Goal: Communication & Community: Answer question/provide support

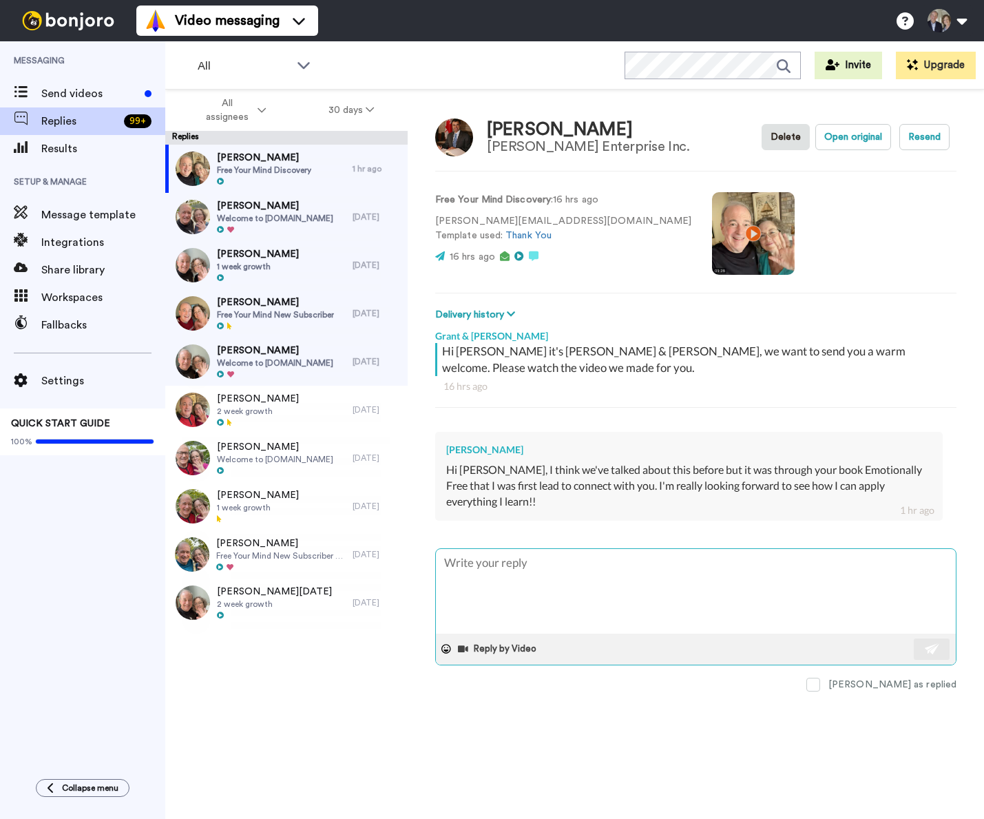
click at [553, 594] on textarea at bounding box center [696, 591] width 520 height 85
type textarea "H"
type textarea "x"
type textarea "Hi"
type textarea "x"
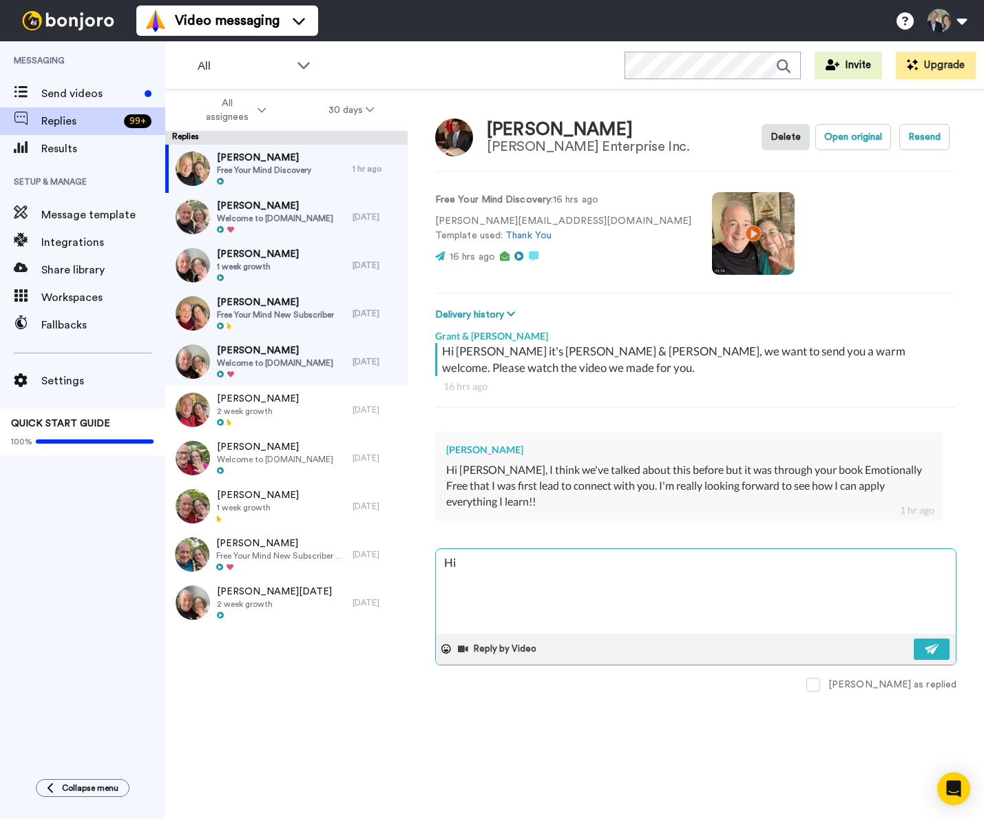
type textarea "Hi"
type textarea "x"
type textarea "Hi K"
type textarea "x"
type textarea "Hi [PERSON_NAME]"
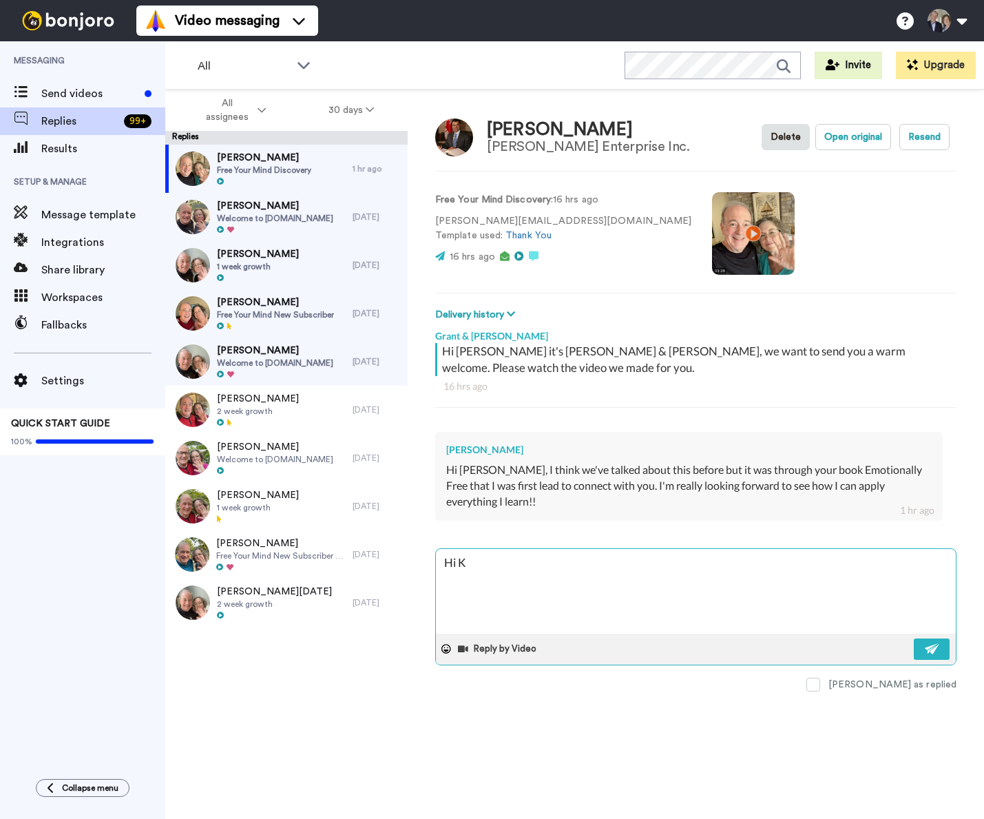
type textarea "x"
type textarea "Hi Ket"
type textarea "x"
type textarea "Hi [PERSON_NAME]"
type textarea "x"
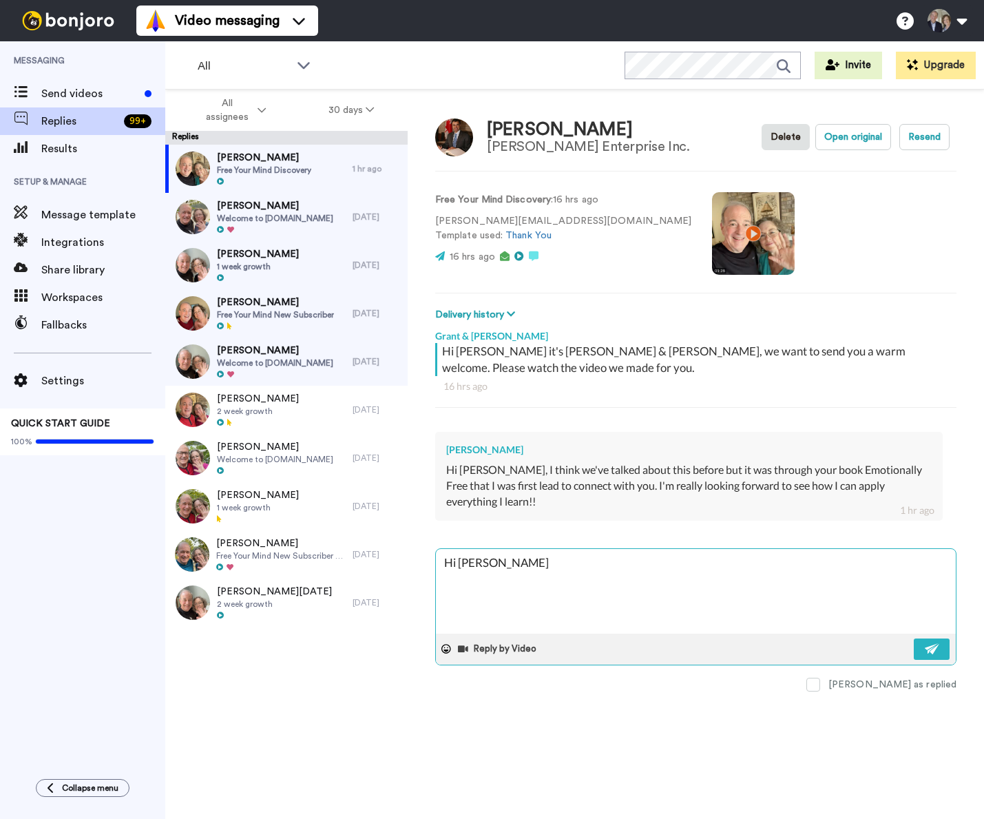
type textarea "Hi [PERSON_NAME]"
type textarea "x"
type textarea "Hi Keit"
type textarea "x"
type textarea "Hi [PERSON_NAME]"
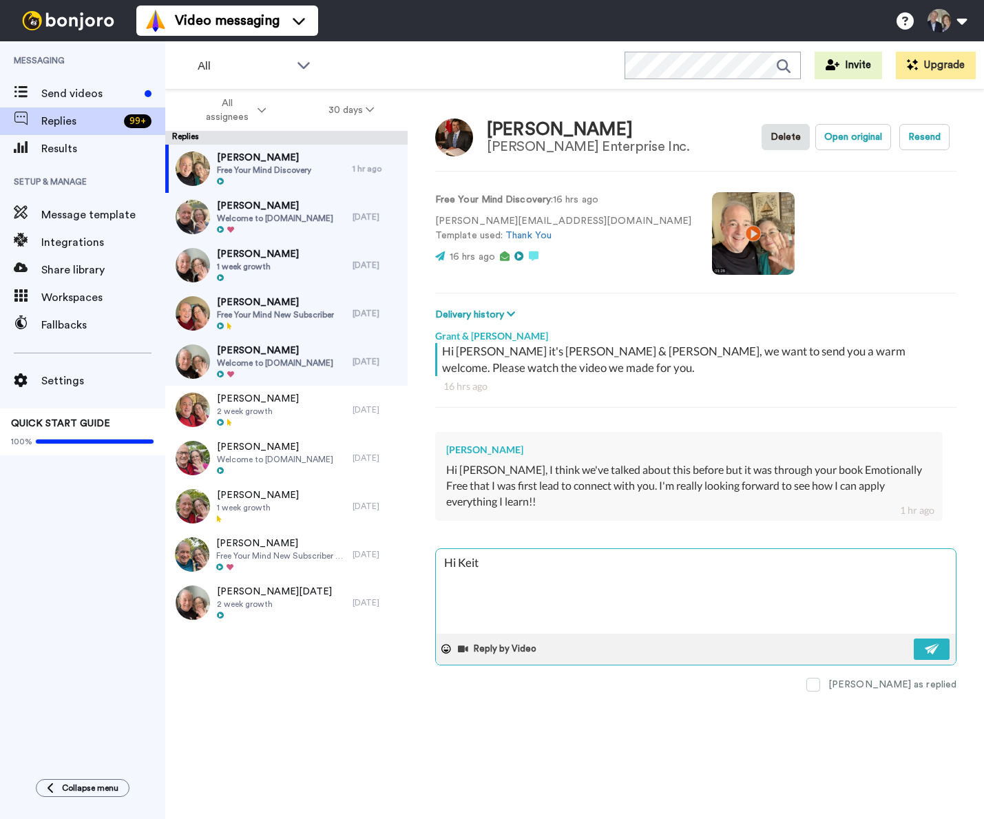
type textarea "x"
type textarea "Hi [PERSON_NAME],"
type textarea "x"
type textarea "Hi [PERSON_NAME],"
type textarea "x"
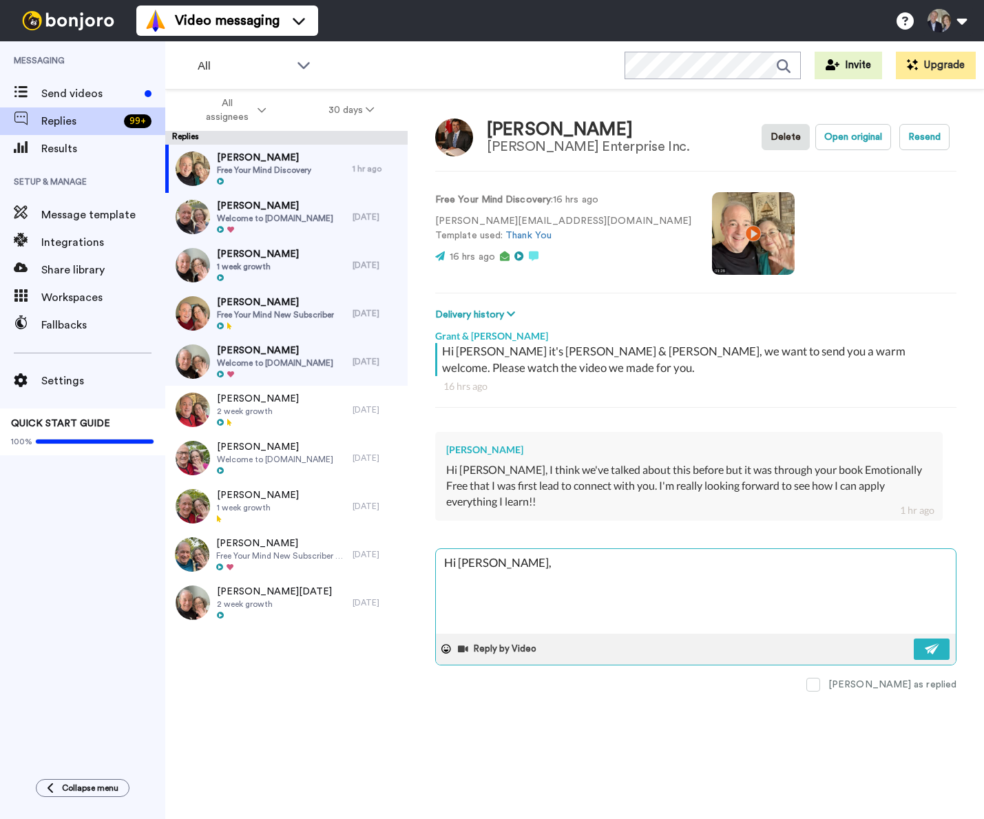
type textarea "Hi [PERSON_NAME], a"
type textarea "x"
type textarea "Hi [PERSON_NAME]"
type textarea "x"
type textarea "Hi [PERSON_NAME], aft"
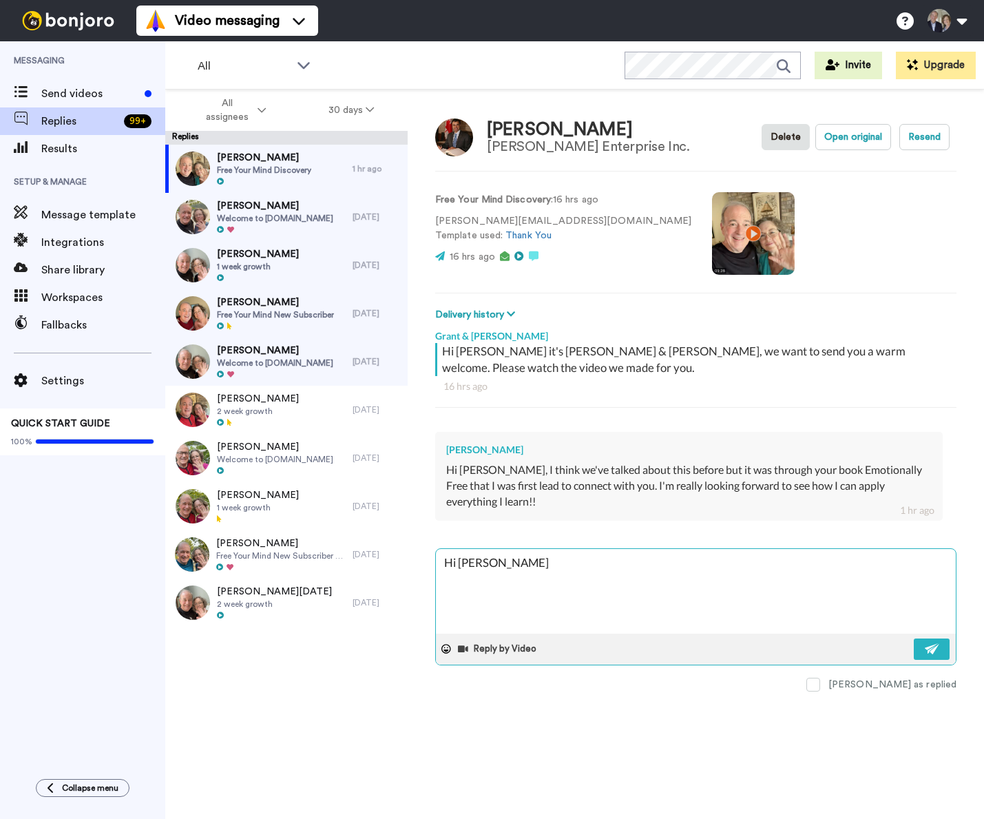
type textarea "x"
type textarea "Hi [PERSON_NAME], afte"
type textarea "x"
type textarea "Hi [PERSON_NAME], after"
type textarea "x"
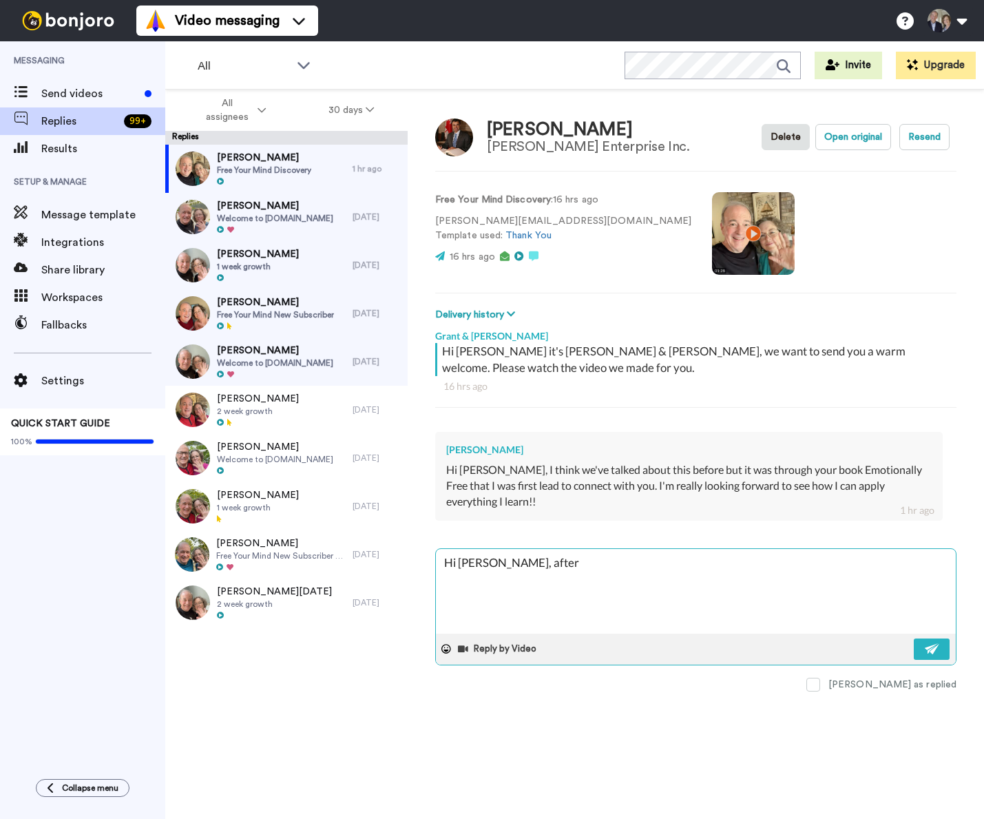
type textarea "Hi [PERSON_NAME], after"
type textarea "x"
type textarea "Hi [PERSON_NAME], after I"
type textarea "x"
type textarea "Hi [PERSON_NAME], after I"
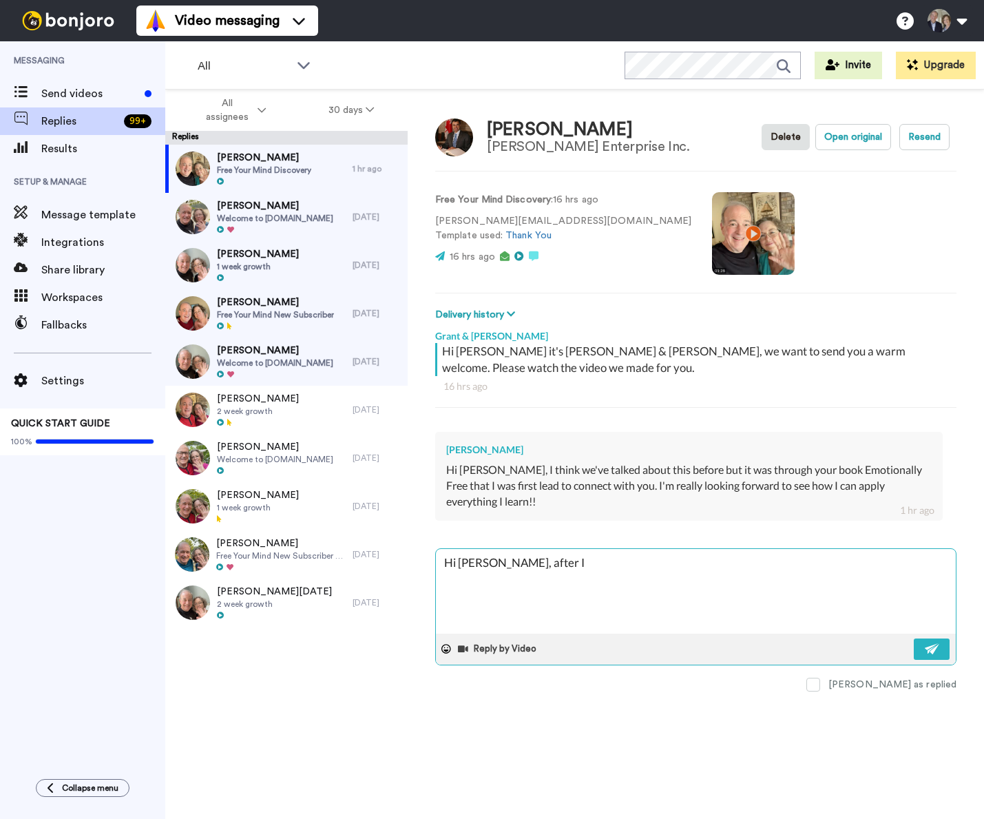
type textarea "x"
type textarea "Hi [PERSON_NAME], after I s"
type textarea "x"
type textarea "Hi [PERSON_NAME], after I se"
type textarea "x"
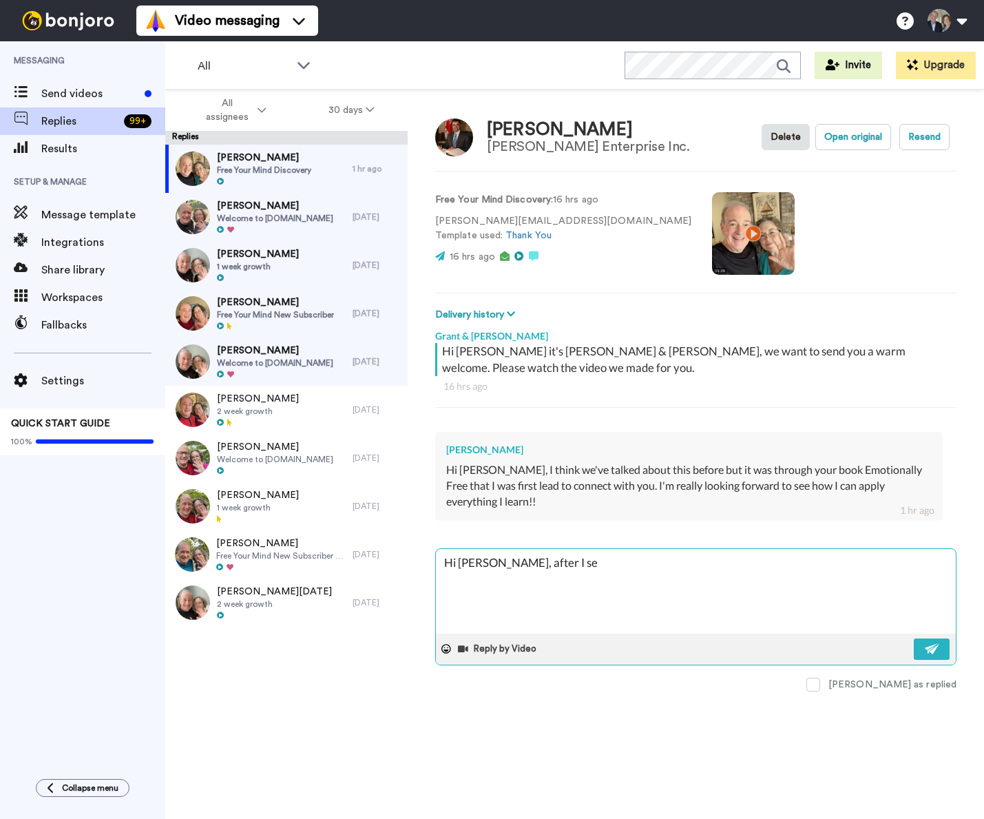
type textarea "Hi [PERSON_NAME], after I sen"
type textarea "x"
type textarea "Hi [PERSON_NAME], after I sent"
type textarea "x"
type textarea "Hi [PERSON_NAME], after I sent"
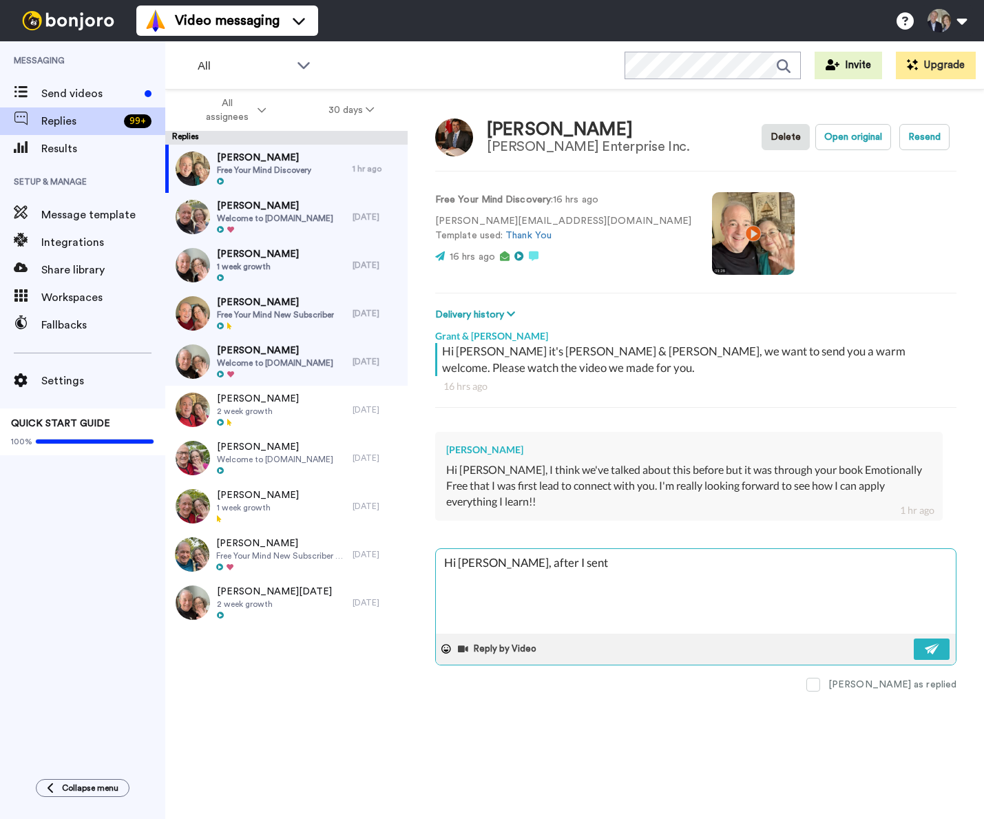
type textarea "x"
type textarea "Hi [PERSON_NAME], after I sent t"
type textarea "x"
type textarea "Hi [PERSON_NAME], after I sent th"
type textarea "x"
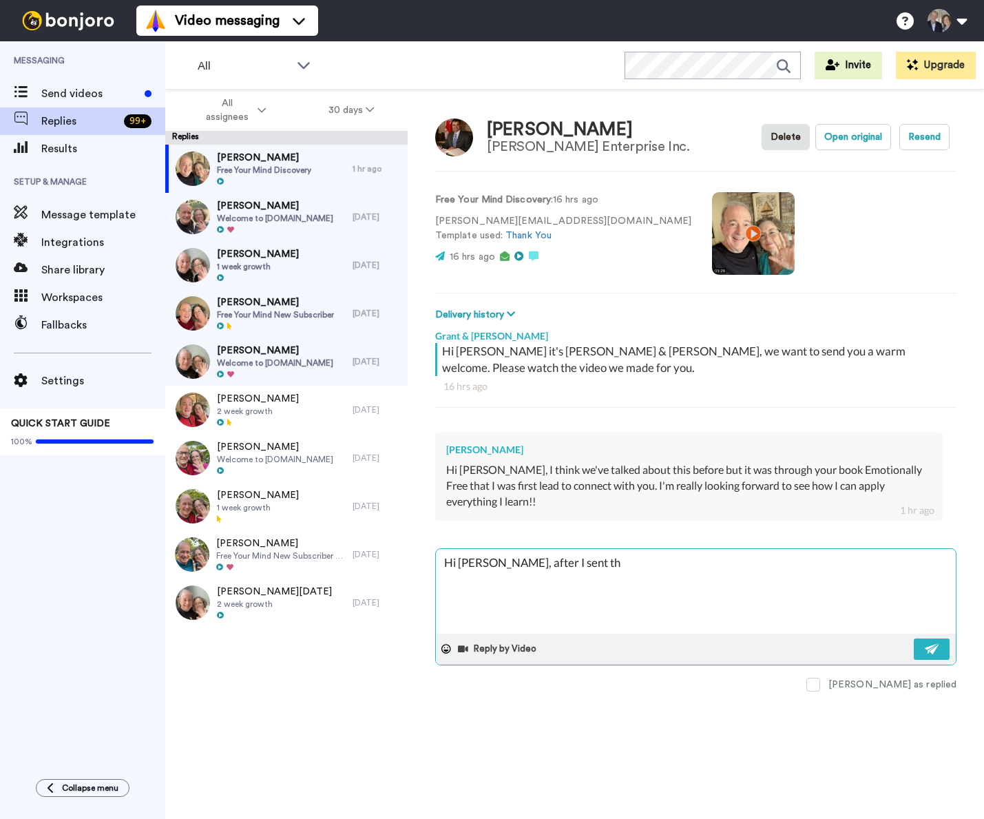
type textarea "Hi [PERSON_NAME], after I sent th"
type textarea "x"
type textarea "Hi [PERSON_NAME], after I sent th"
type textarea "x"
type textarea "Hi [PERSON_NAME], after I sent the"
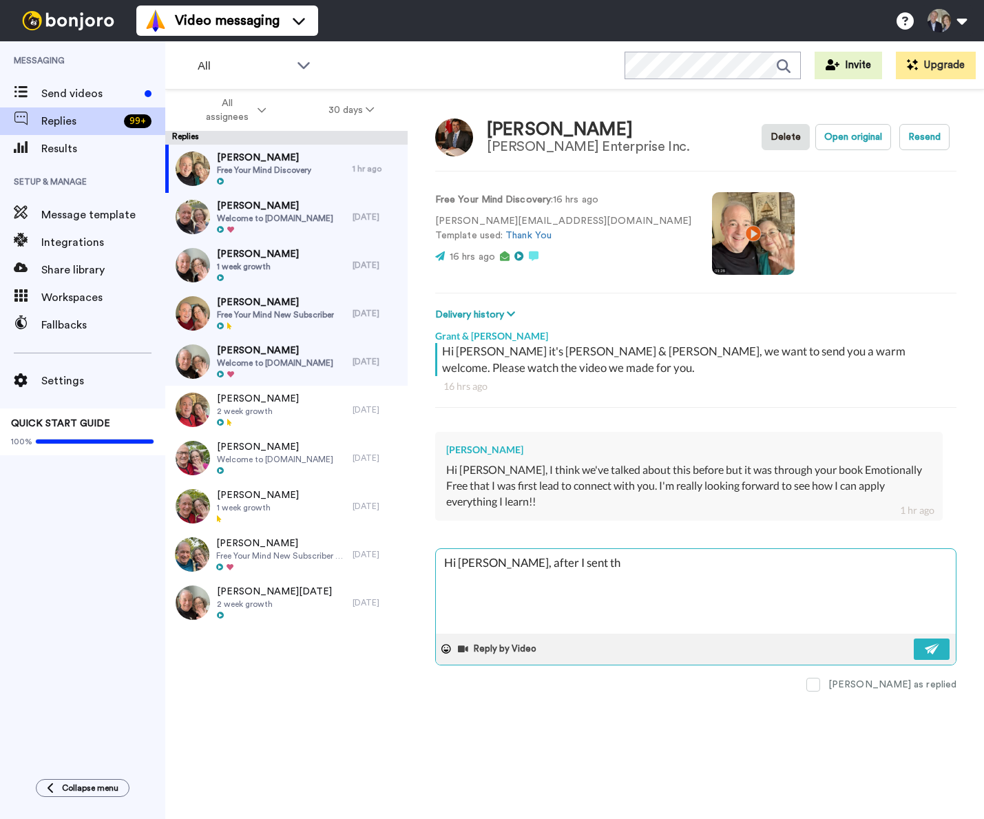
type textarea "x"
type textarea "Hi [PERSON_NAME], after I sent the"
type textarea "x"
type textarea "Hi [PERSON_NAME], after I sent the i"
type textarea "x"
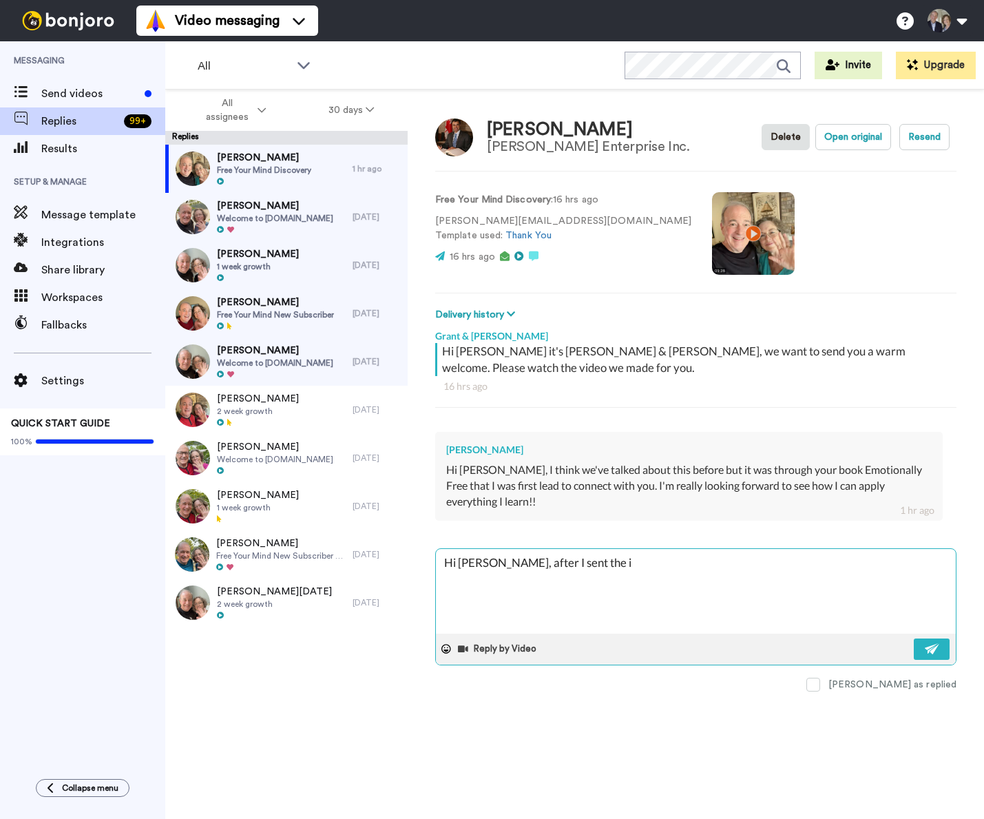
type textarea "Hi [PERSON_NAME], after I sent the"
type textarea "x"
type textarea "Hi [PERSON_NAME], after I sent the v"
type textarea "x"
type textarea "Hi [PERSON_NAME], after I sent the vi"
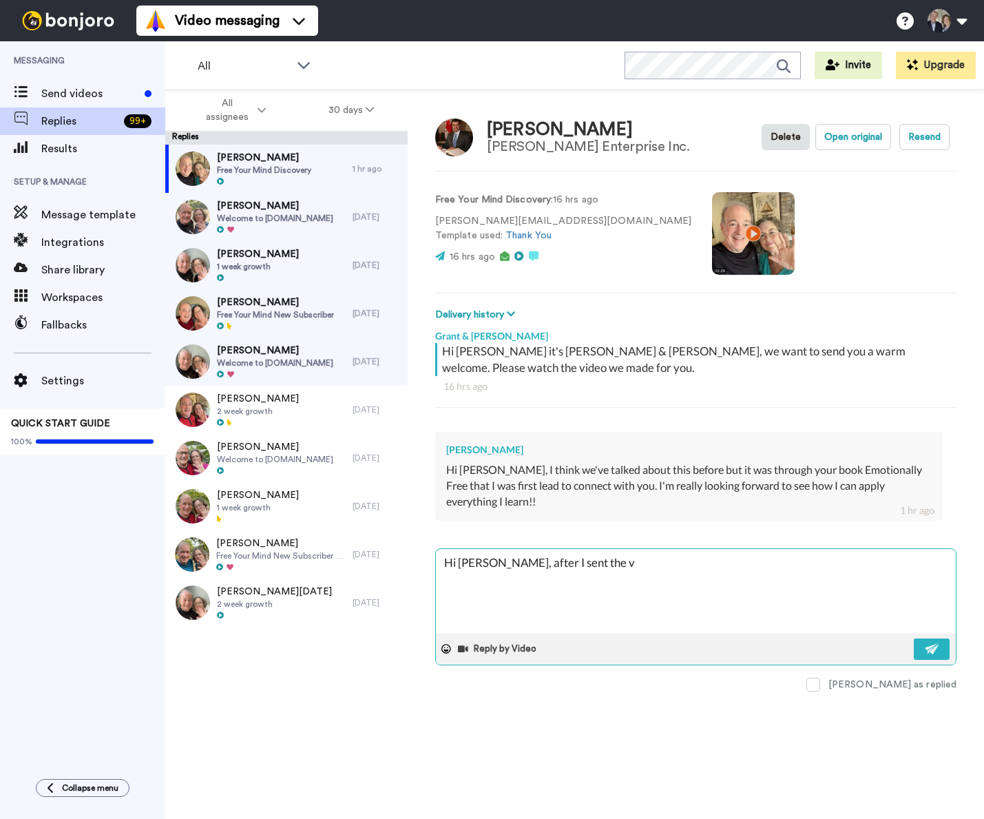
type textarea "x"
type textarea "Hi [PERSON_NAME], after I sent the vid"
type textarea "x"
type textarea "Hi [PERSON_NAME], after I sent the vide"
type textarea "x"
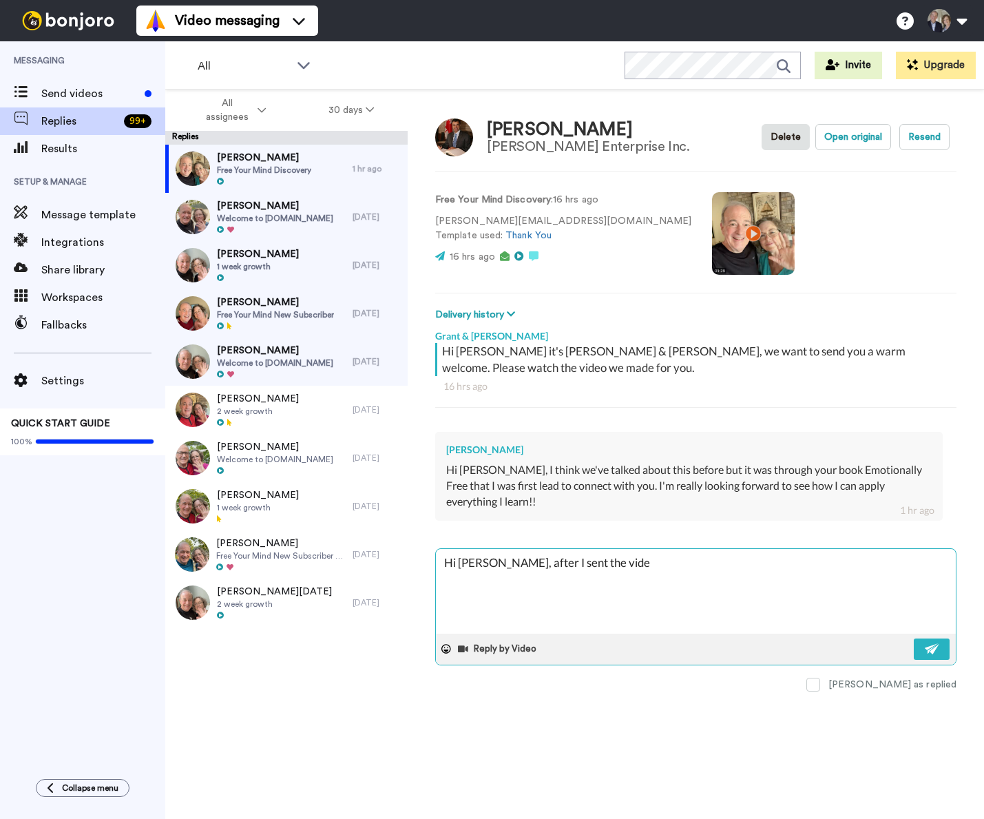
type textarea "Hi [PERSON_NAME], after I sent the video"
type textarea "x"
type textarea "Hi [PERSON_NAME], after I sent the video"
type textarea "x"
type textarea "Hi [PERSON_NAME], after I sent the video I"
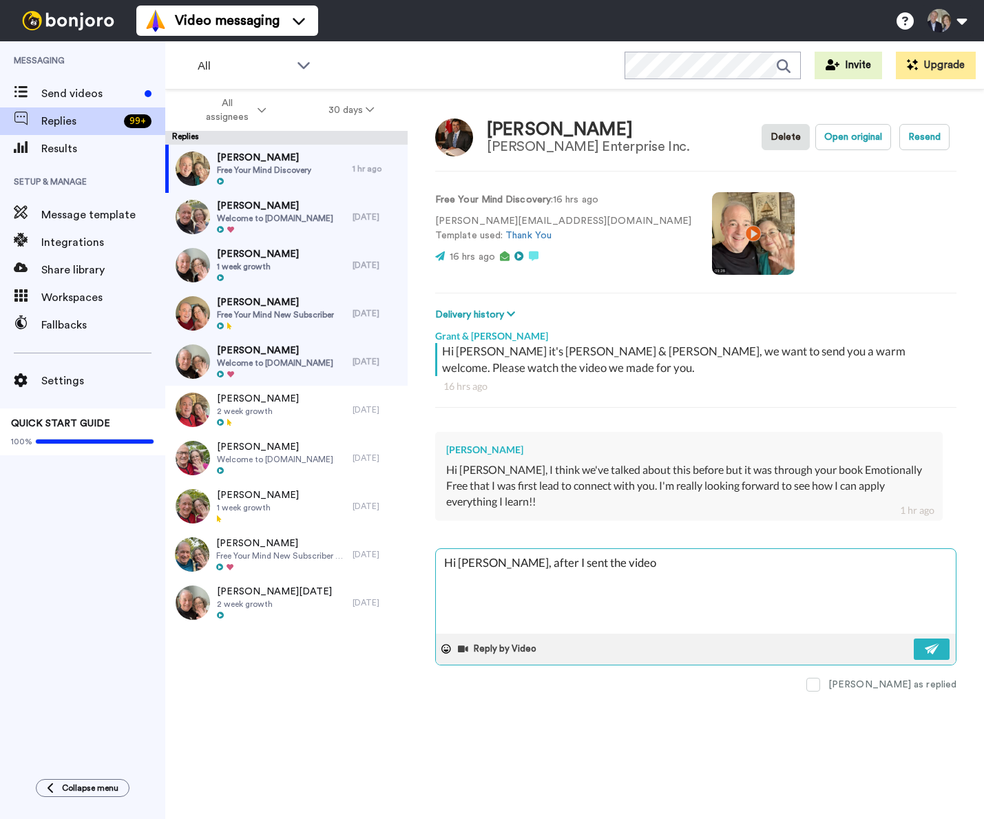
type textarea "x"
type textarea "Hi [PERSON_NAME], after I sent the video I"
type textarea "x"
type textarea "Hi [PERSON_NAME], after I sent the video I r"
type textarea "x"
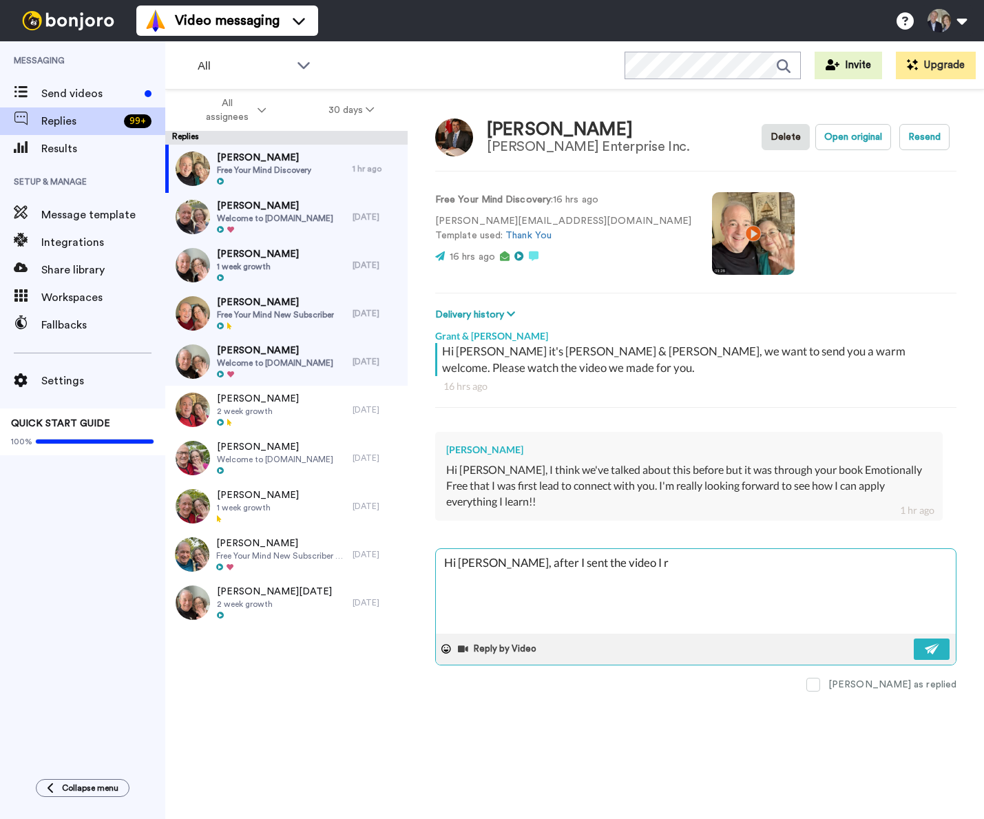
type textarea "Hi [PERSON_NAME], after I sent the video I ra"
type textarea "x"
type textarea "Hi [PERSON_NAME], after I sent the video I ral"
type textarea "x"
type textarea "Hi [PERSON_NAME], after I sent the video I ra"
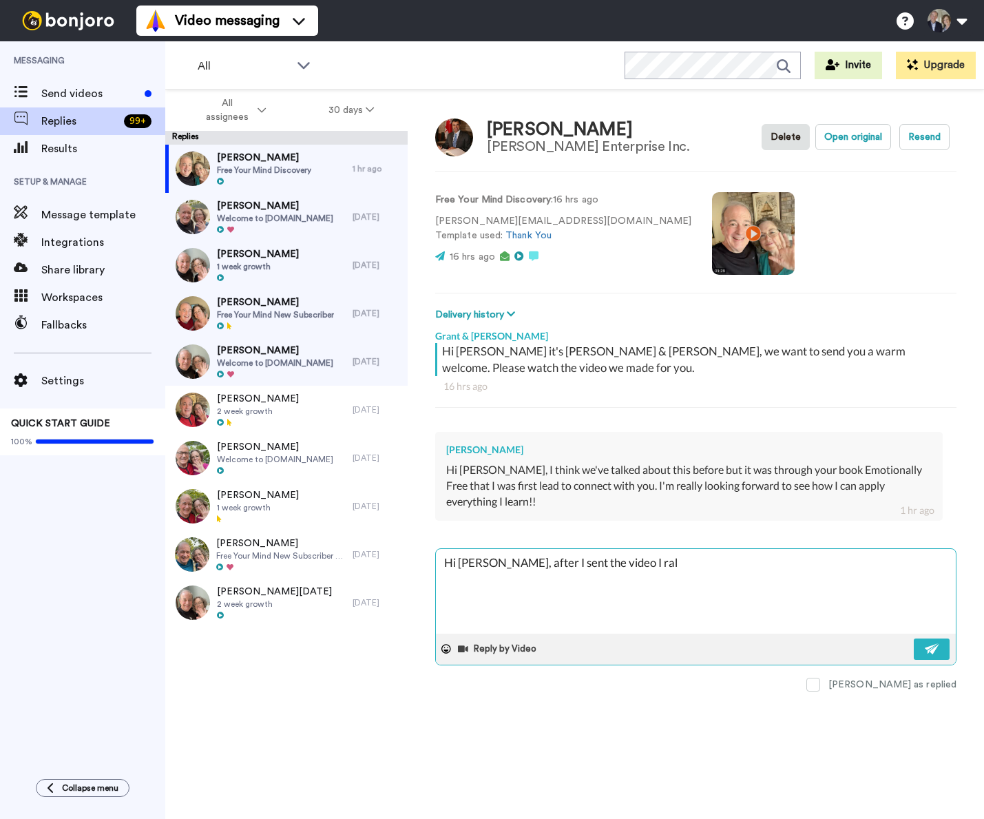
type textarea "x"
type textarea "Hi [PERSON_NAME], after I sent the video I r"
type textarea "x"
type textarea "Hi [PERSON_NAME], after I sent the video I re"
type textarea "x"
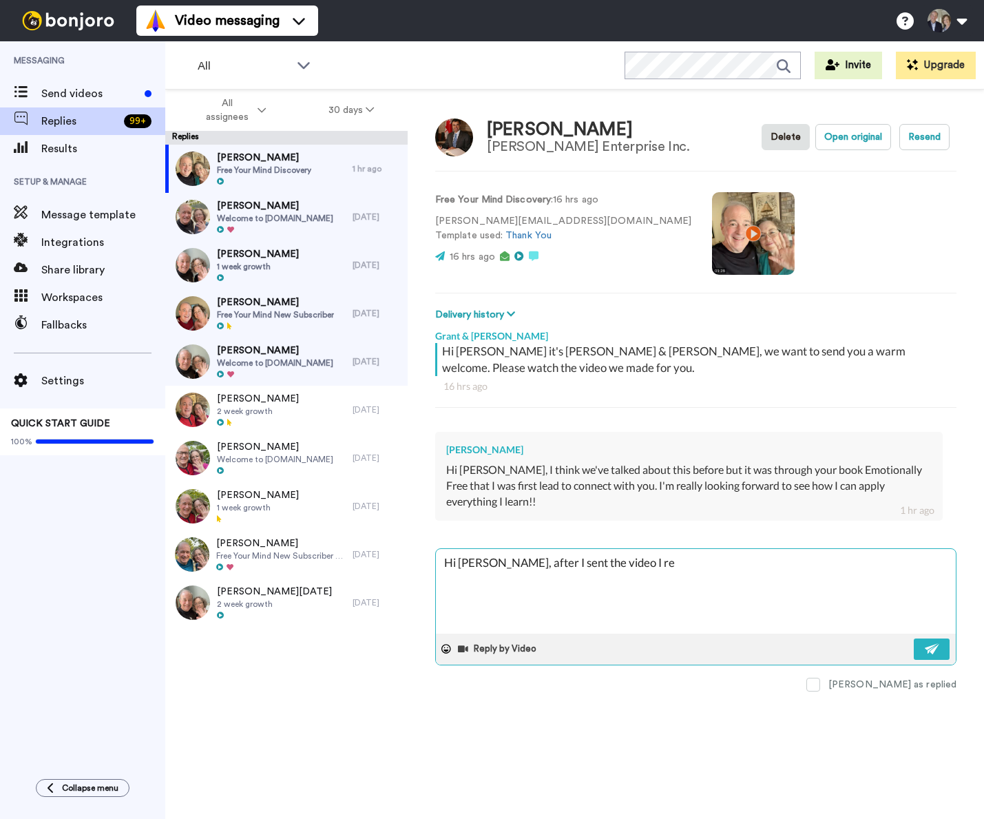
type textarea "Hi [PERSON_NAME], after I sent the video I rea"
type textarea "x"
type textarea "Hi [PERSON_NAME], after I sent the video I real"
type textarea "x"
type textarea "Hi [PERSON_NAME], after I sent the video I reali"
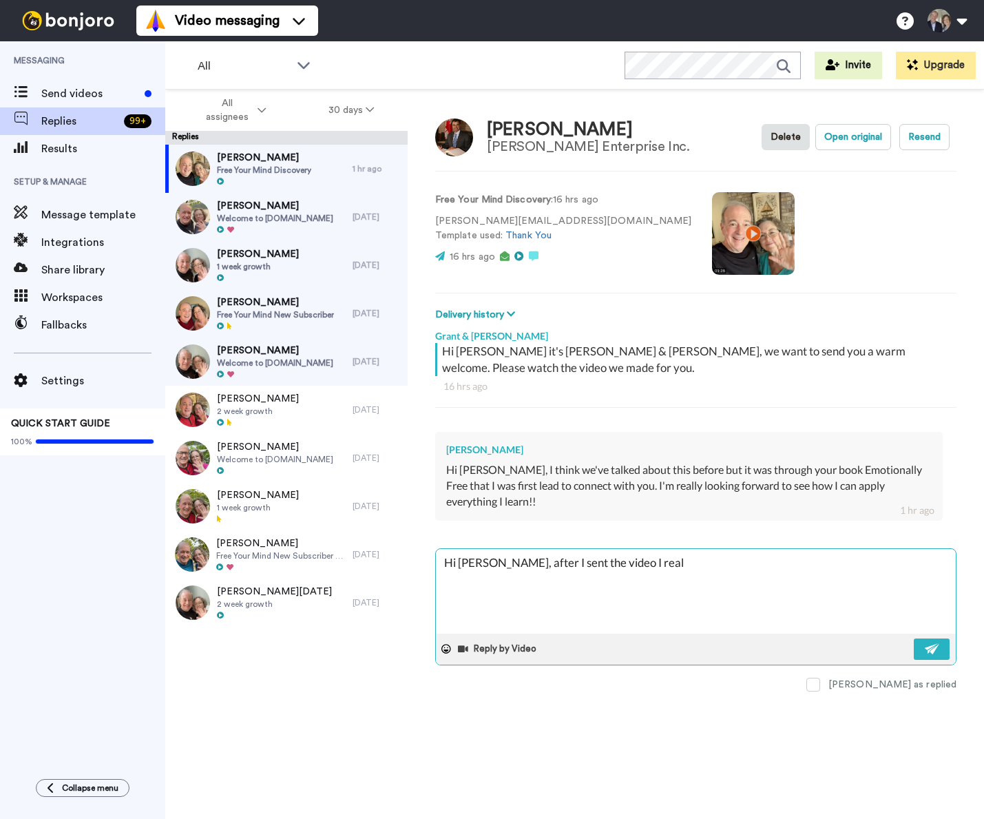
type textarea "x"
type textarea "Hi [PERSON_NAME], after I sent the video I realiz"
type textarea "x"
type textarea "Hi [PERSON_NAME], after I sent the video I realize"
type textarea "x"
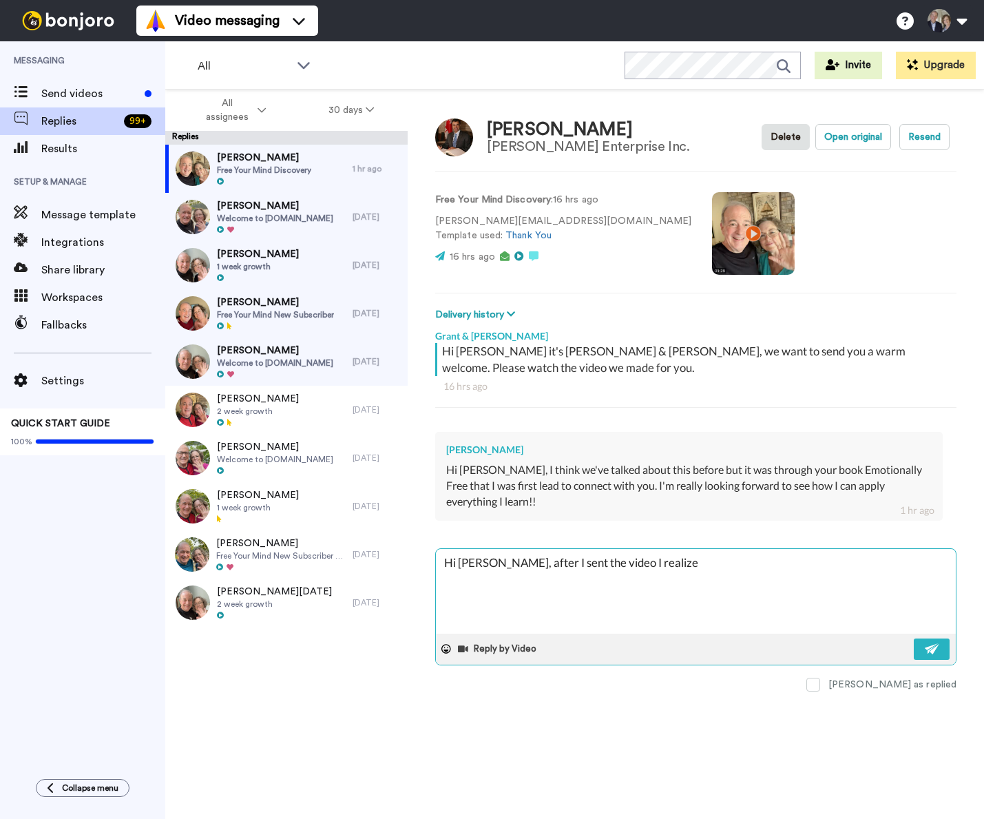
type textarea "Hi [PERSON_NAME], after I sent the video I realized"
type textarea "x"
type textarea "Hi [PERSON_NAME], after I sent the video I realized"
type textarea "x"
type textarea "Hi [PERSON_NAME], after I sent the video I realized w"
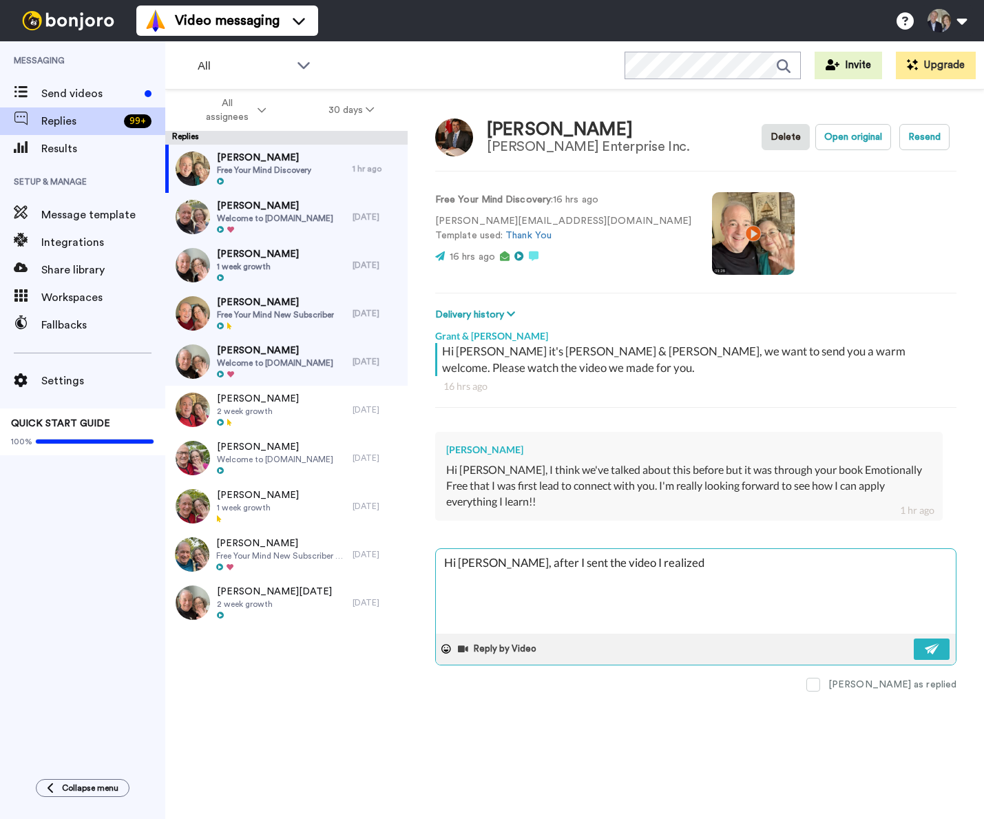
type textarea "x"
type textarea "Hi [PERSON_NAME], after I sent the video I realized wh"
type textarea "x"
type textarea "Hi [PERSON_NAME], after I sent the video I realized who"
type textarea "x"
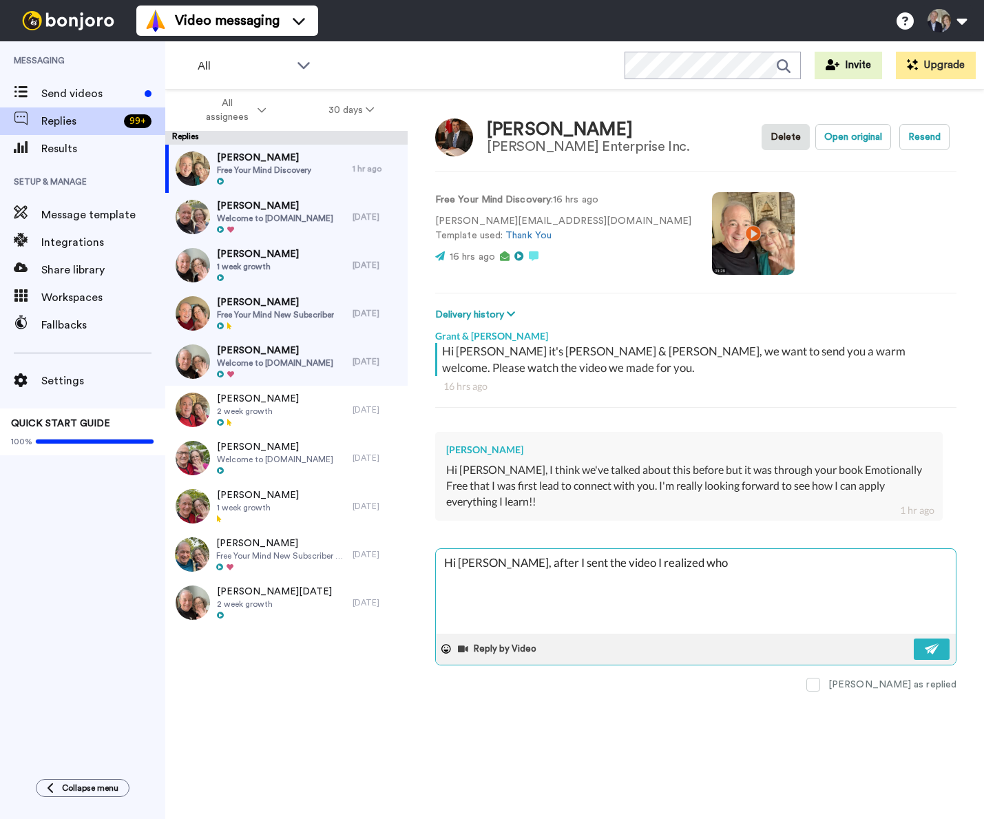
type textarea "Hi [PERSON_NAME], after I sent the video I realized who"
type textarea "x"
type textarea "Hi [PERSON_NAME], after I sent the video I realized who y"
type textarea "x"
type textarea "Hi [PERSON_NAME], after I sent the video I realized who yo"
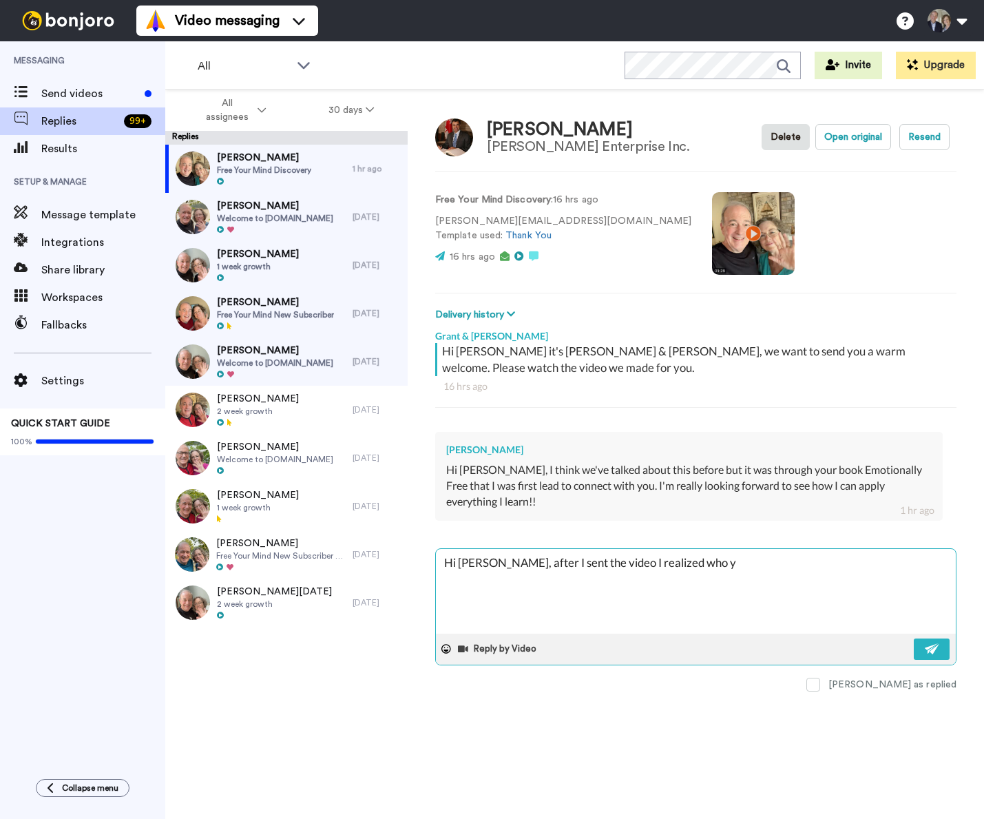
type textarea "x"
type textarea "Hi [PERSON_NAME], after I sent the video I realized who you"
type textarea "x"
type textarea "Hi [PERSON_NAME], after I sent the video I realized who you"
type textarea "x"
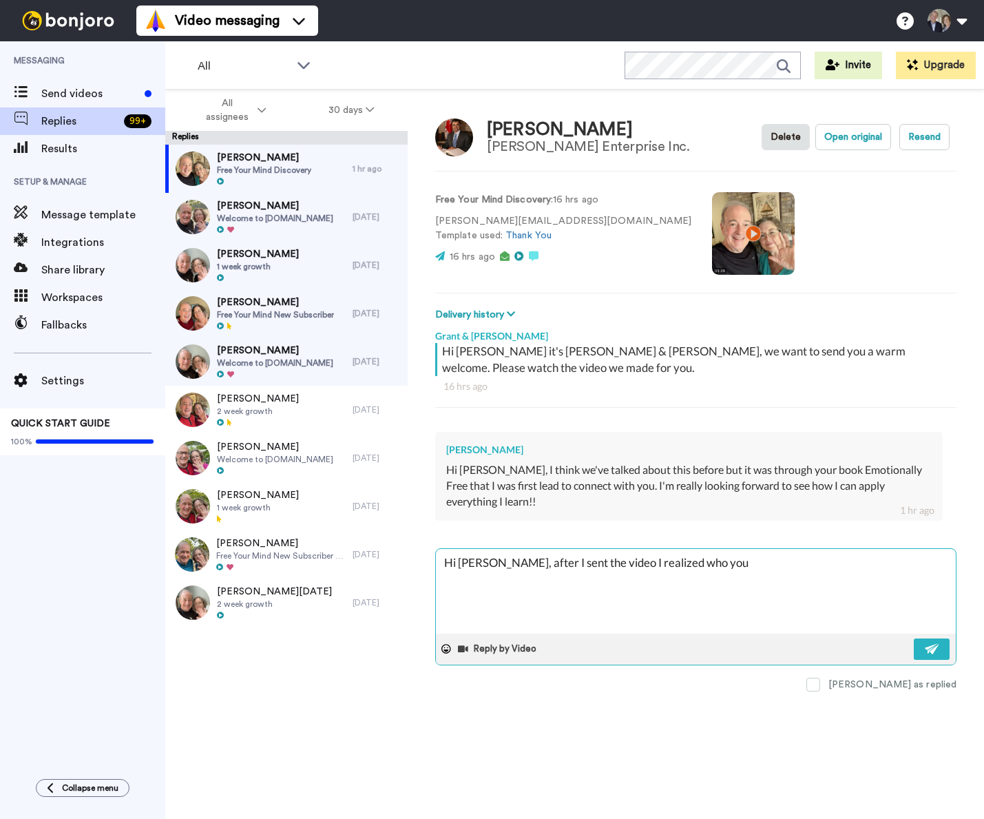
type textarea "Hi [PERSON_NAME], after I sent the video I realized who you w"
type textarea "x"
type textarea "Hi [PERSON_NAME], after I sent the video I realized who you we"
type textarea "x"
type textarea "Hi [PERSON_NAME], after I sent the video I realized who you wer"
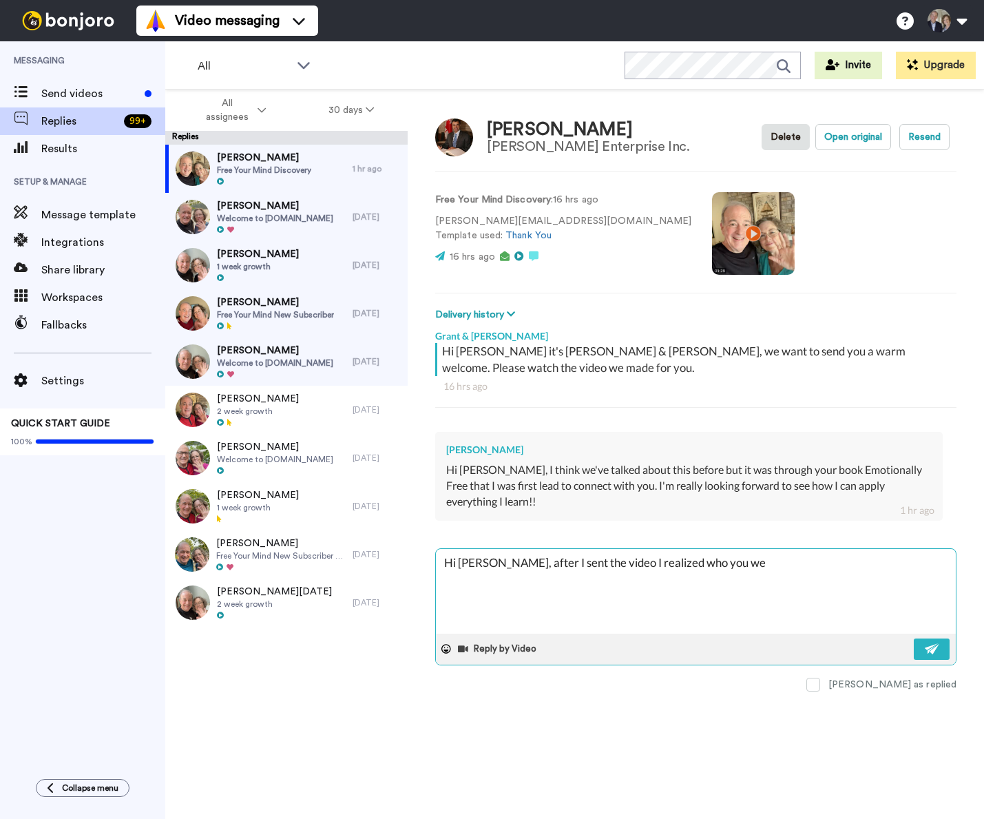
type textarea "x"
type textarea "Hi [PERSON_NAME], after I sent the video I realized who you were"
type textarea "x"
type textarea "Hi [PERSON_NAME], after I sent the video I realized who you were"
type textarea "x"
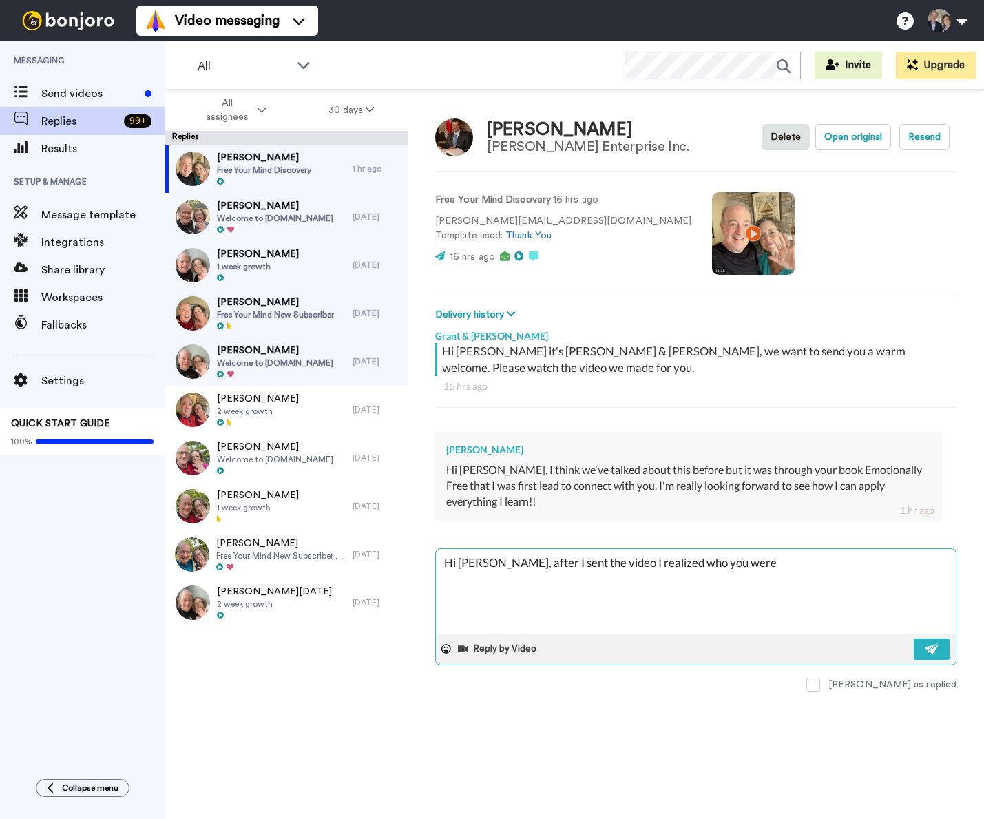
type textarea "Hi [PERSON_NAME], after I sent the video I realized who you were a"
type textarea "x"
type textarea "Hi [PERSON_NAME], after I sent the video I realized who you were an"
type textarea "x"
type textarea "Hi [PERSON_NAME], after I sent the video I realized who you were and"
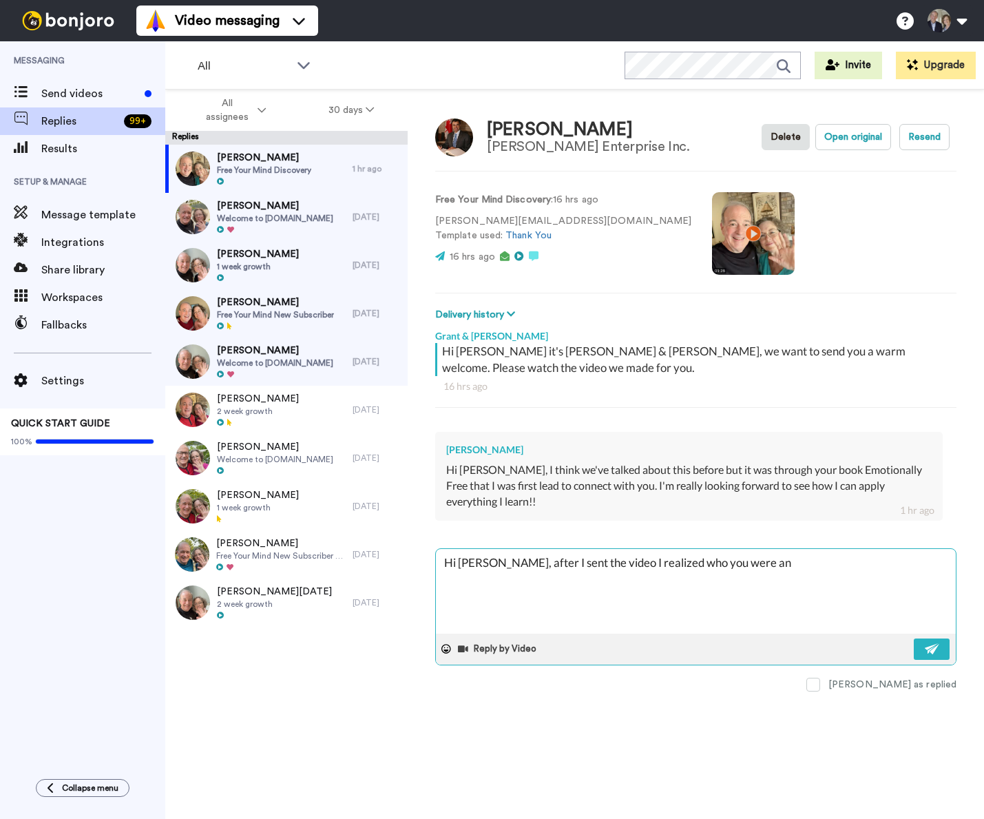
type textarea "x"
type textarea "Hi [PERSON_NAME], after I sent the video I realized who you were and"
type textarea "x"
type textarea "Hi [PERSON_NAME], after I sent the video I realized who you were and y"
type textarea "x"
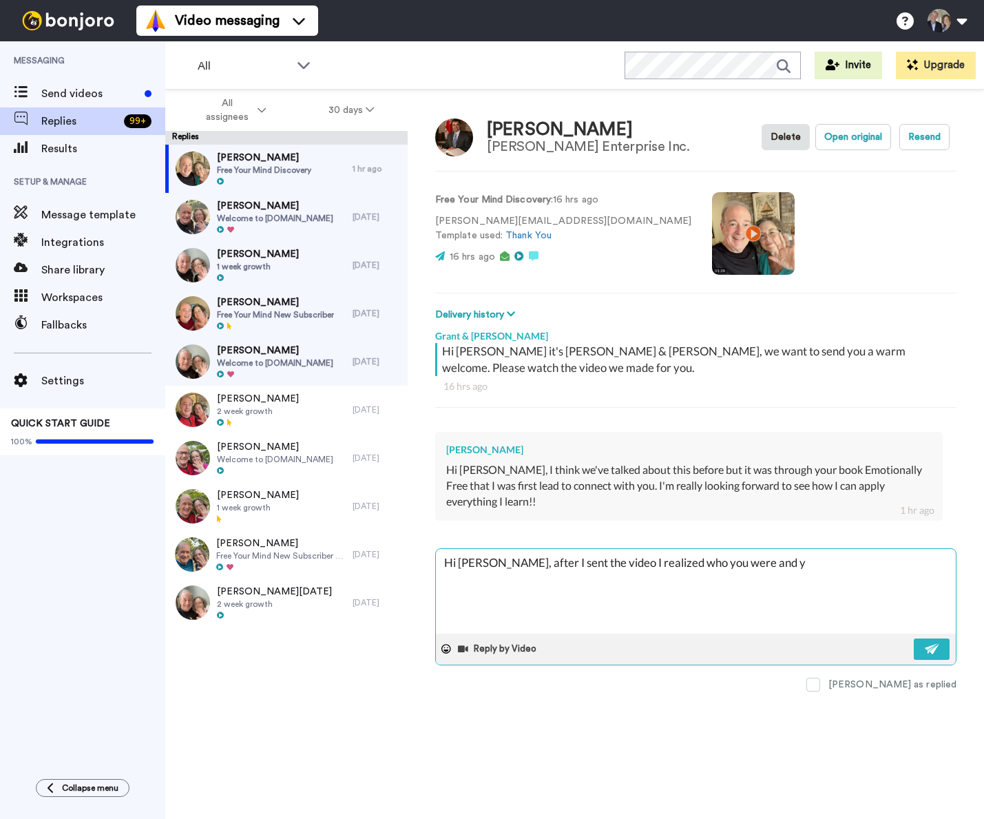
type textarea "Hi [PERSON_NAME], after I sent the video I realized who you were and ye"
type textarea "x"
type textarea "Hi [PERSON_NAME], after I sent the video I realized who you were and yes"
type textarea "x"
type textarea "Hi [PERSON_NAME], after I sent the video I realized who you were and yes,"
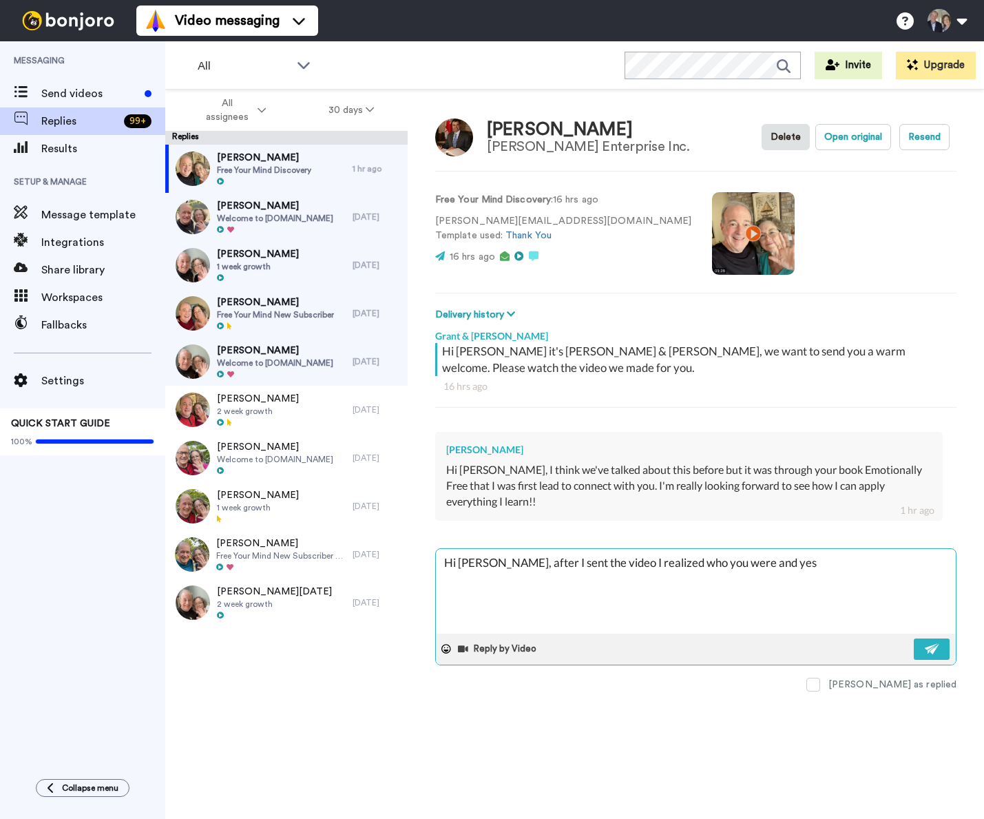
type textarea "x"
type textarea "Hi [PERSON_NAME], after I sent the video I realized who you were and yes,"
type textarea "x"
type textarea "Hi [PERSON_NAME], after I sent the video I realized who you were and yes, w"
type textarea "x"
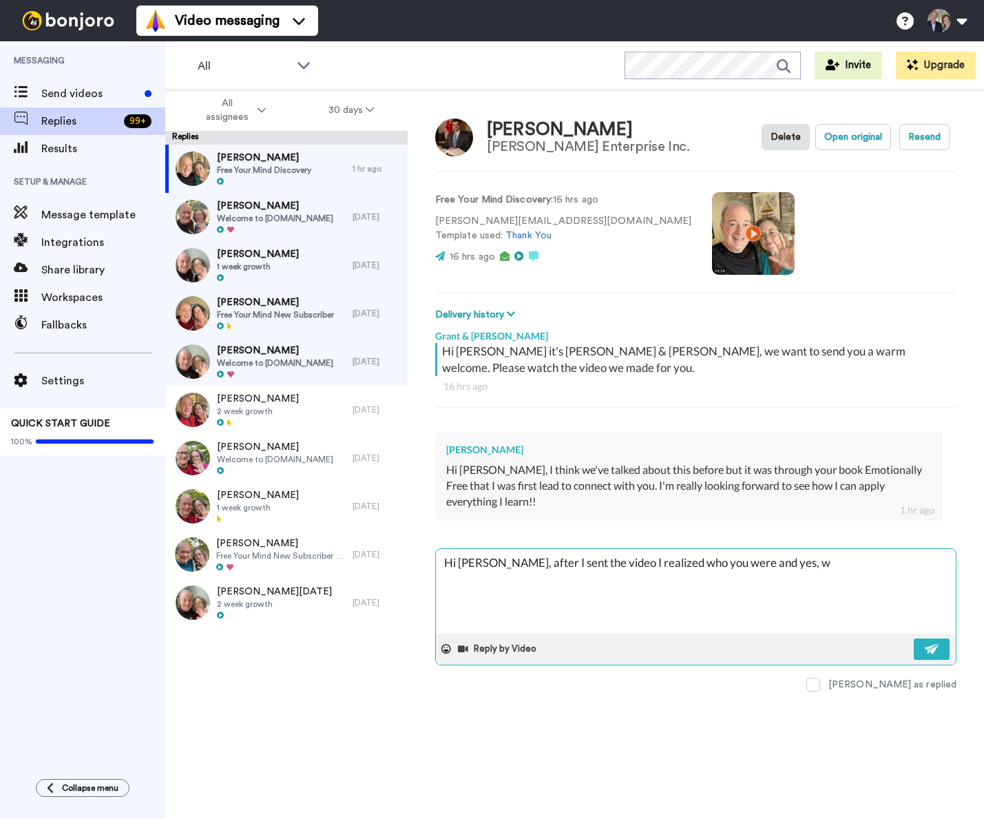
type textarea "Hi [PERSON_NAME], after I sent the video I realized who you were and yes, we"
type textarea "x"
type textarea "Hi [PERSON_NAME], after I sent the video I realized who you were and yes, wev"
type textarea "x"
type textarea "Hi [PERSON_NAME], after I sent the video I realized who you were and yes, we"
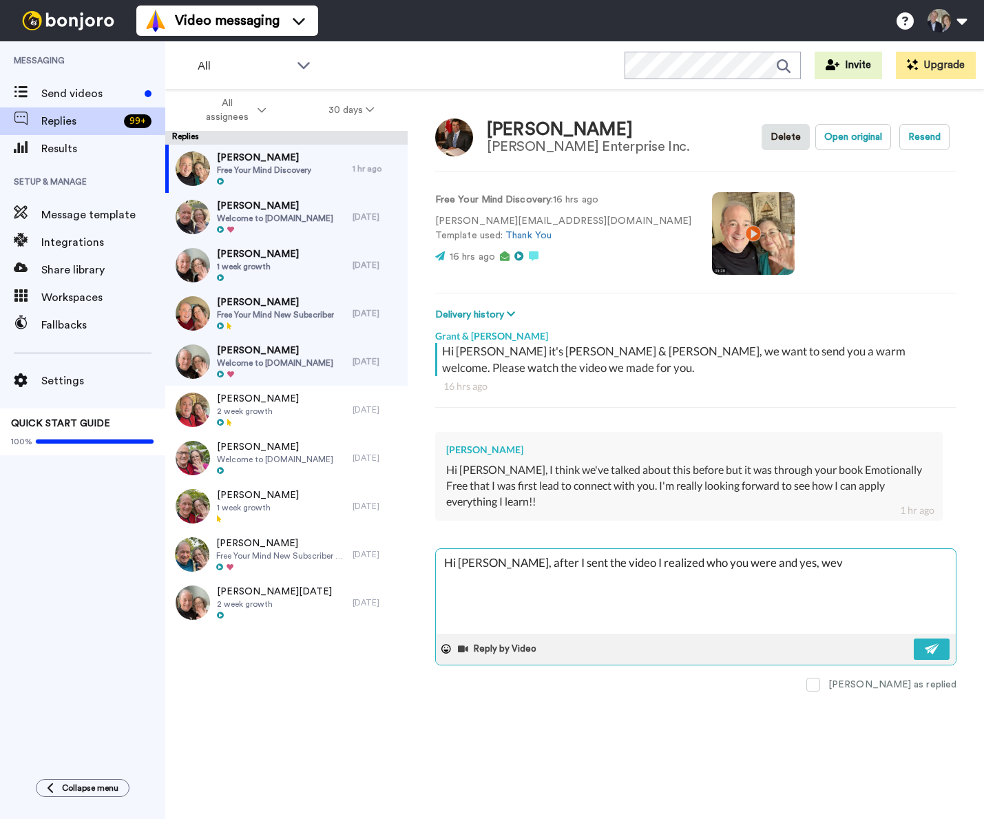
type textarea "x"
type textarea "Hi [PERSON_NAME], after I sent the video I realized who you were and yes, we'"
type textarea "x"
type textarea "Hi [PERSON_NAME], after I sent the video I realized who you were and yes, we'v"
type textarea "x"
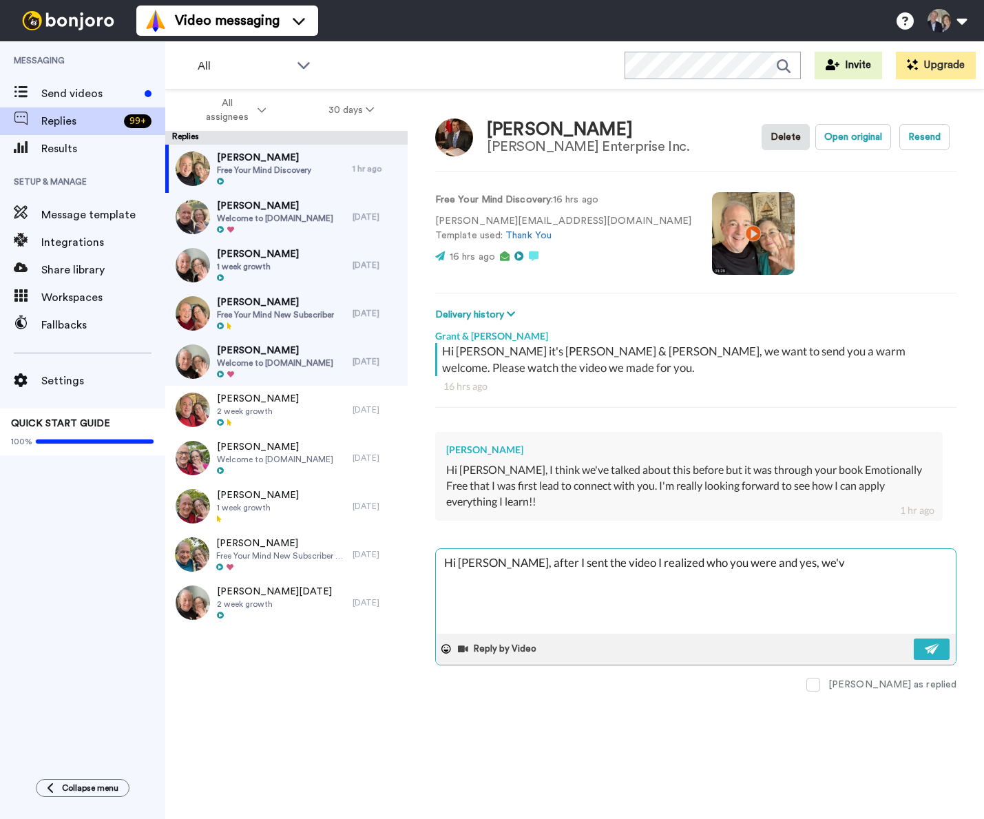
type textarea "Hi [PERSON_NAME], after I sent the video I realized who you were and yes, we've"
type textarea "x"
type textarea "Hi [PERSON_NAME], after I sent the video I realized who you were and yes, we've"
type textarea "x"
type textarea "Hi [PERSON_NAME], after I sent the video I realized who you were and yes, we've…"
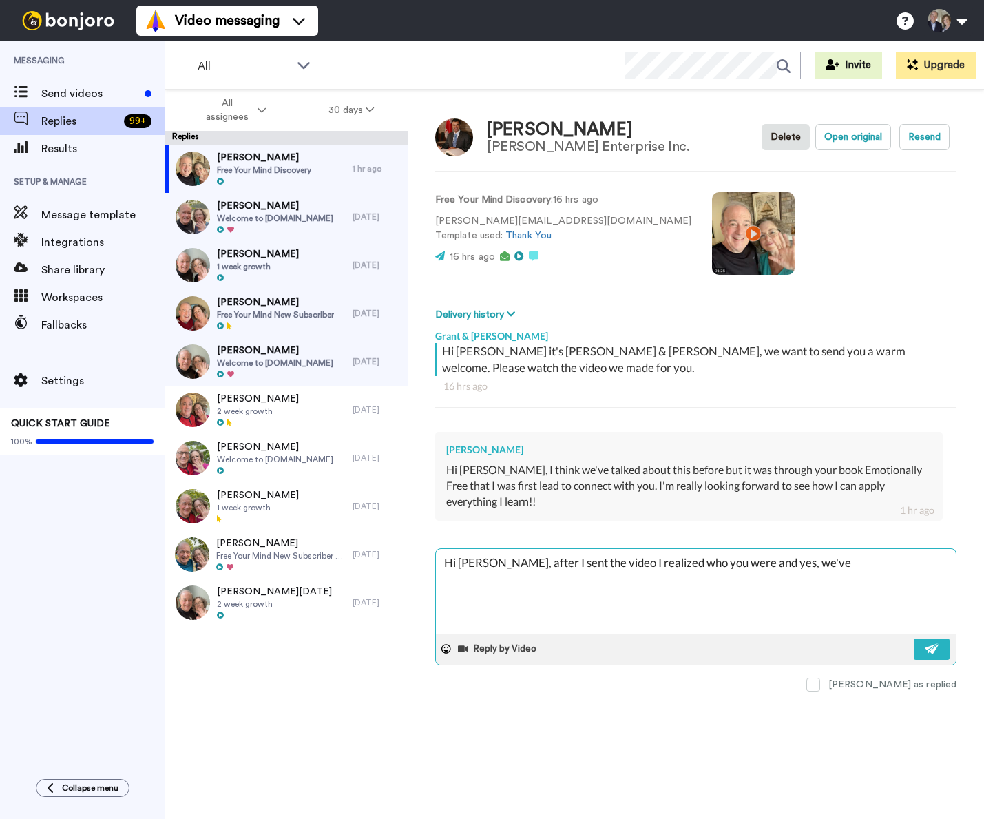
type textarea "x"
type textarea "Hi [PERSON_NAME], after I sent the video I realized who you were and yes, we've…"
type textarea "x"
type textarea "Hi [PERSON_NAME], after I sent the video I realized who you were and yes, we've…"
type textarea "x"
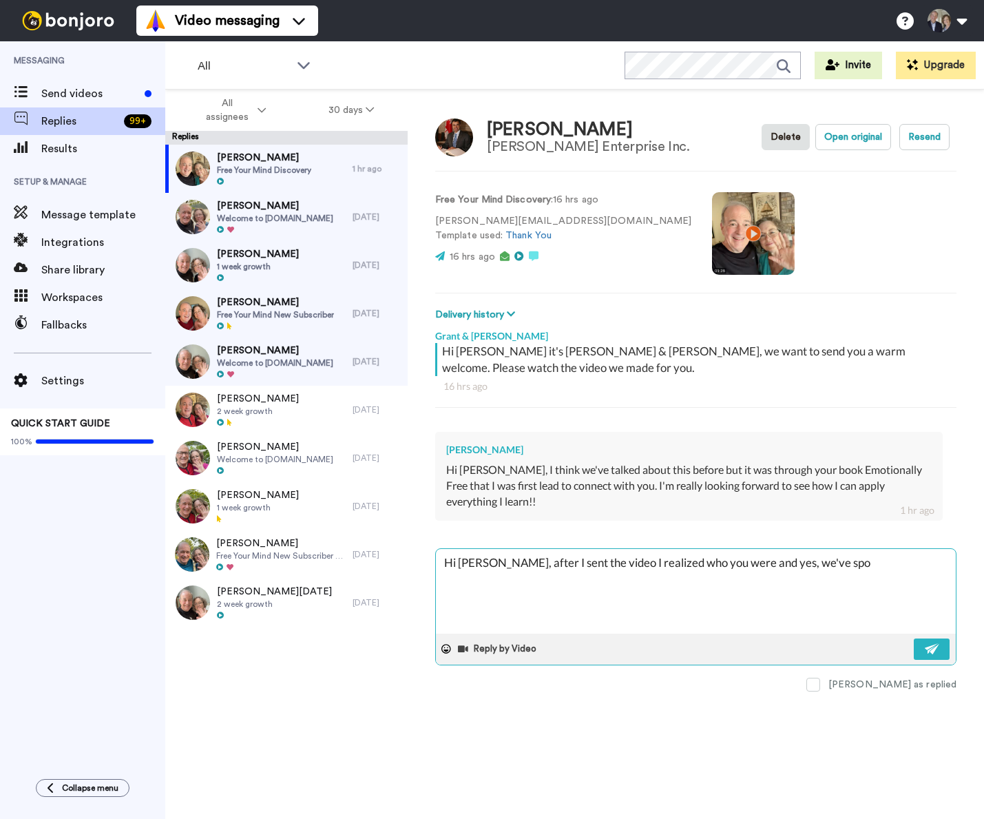
type textarea "Hi [PERSON_NAME], after I sent the video I realized who you were and yes, we've…"
type textarea "x"
type textarea "Hi [PERSON_NAME], after I sent the video I realized who you were and yes, we've…"
type textarea "x"
type textarea "Hi [PERSON_NAME], after I sent the video I realized who you were and yes, we've…"
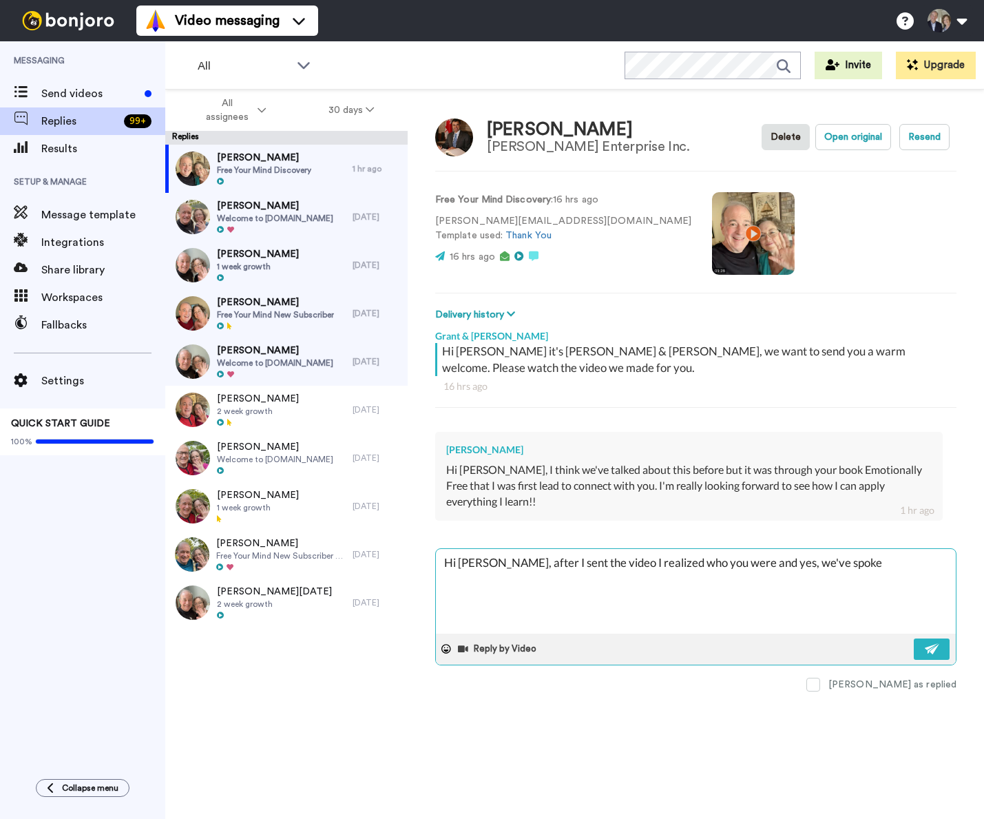
type textarea "x"
type textarea "Hi [PERSON_NAME], after I sent the video I realized who you were and yes, we've…"
type textarea "x"
type textarea "Hi [PERSON_NAME], after I sent the video I realized who you were and yes, we've…"
type textarea "x"
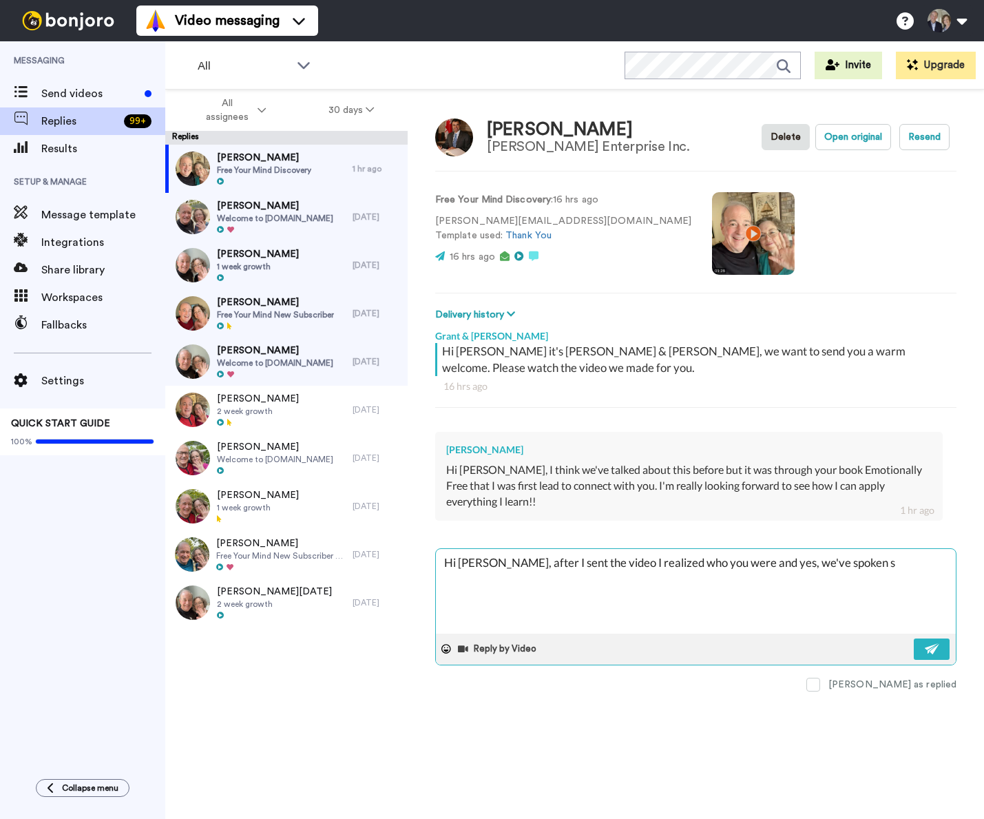
type textarea "Hi [PERSON_NAME], after I sent the video I realized who you were and yes, we've…"
type textarea "x"
type textarea "Hi [PERSON_NAME], after I sent the video I realized who you were and yes, we've…"
type textarea "x"
type textarea "Hi [PERSON_NAME], after I sent the video I realized who you were and yes, we've…"
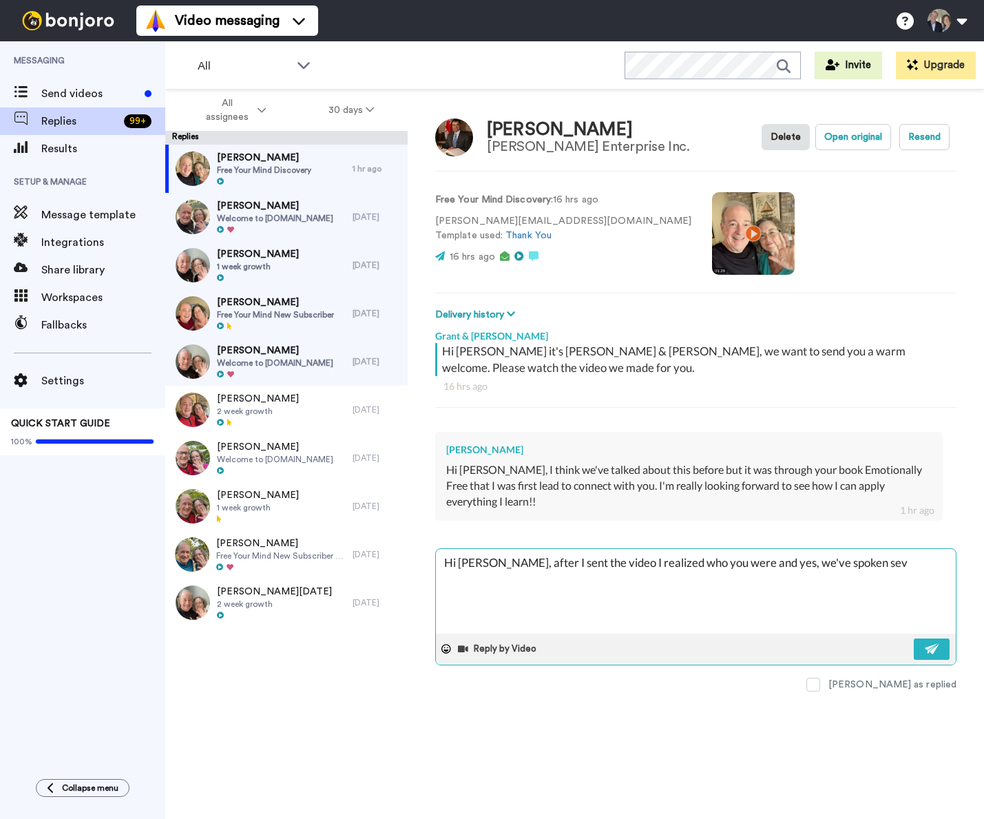
type textarea "x"
type textarea "Hi [PERSON_NAME], after I sent the video I realized who you were and yes, we've…"
type textarea "x"
type textarea "Hi [PERSON_NAME], after I sent the video I realized who you were and yes, we've…"
type textarea "x"
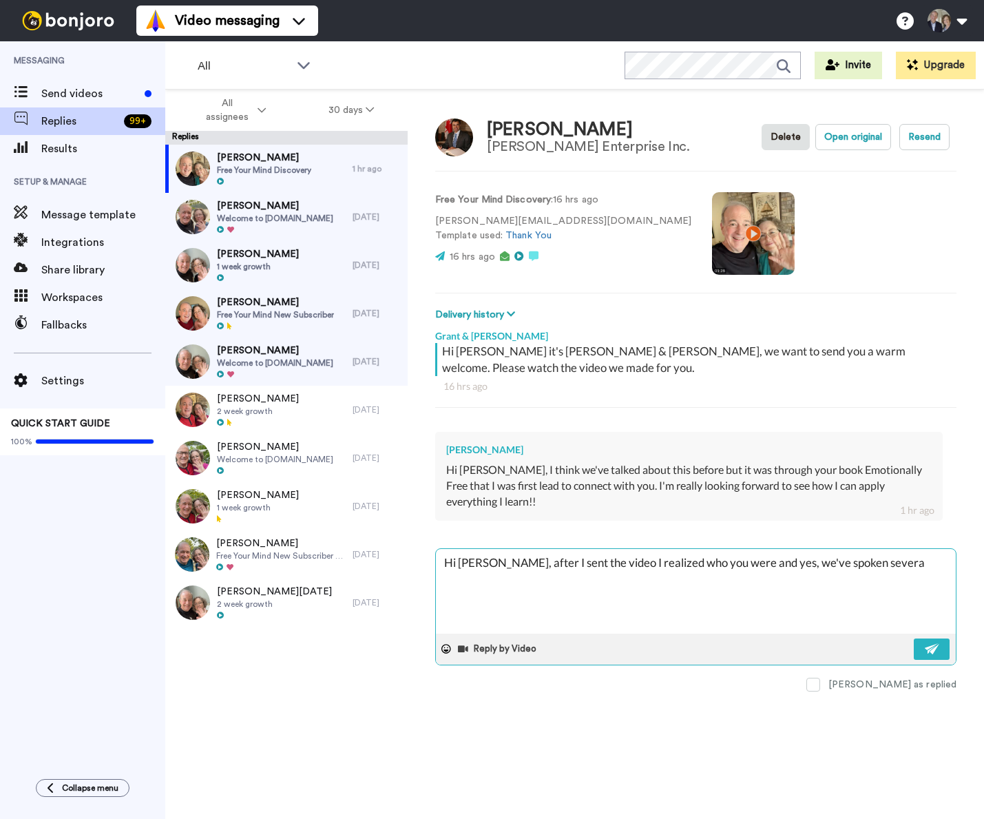
type textarea "Hi [PERSON_NAME], after I sent the video I realized who you were and yes, we've…"
type textarea "x"
type textarea "Hi [PERSON_NAME], after I sent the video I realized who you were and yes, we've…"
type textarea "x"
type textarea "Hi [PERSON_NAME], after I sent the video I realized who you were and yes, we've…"
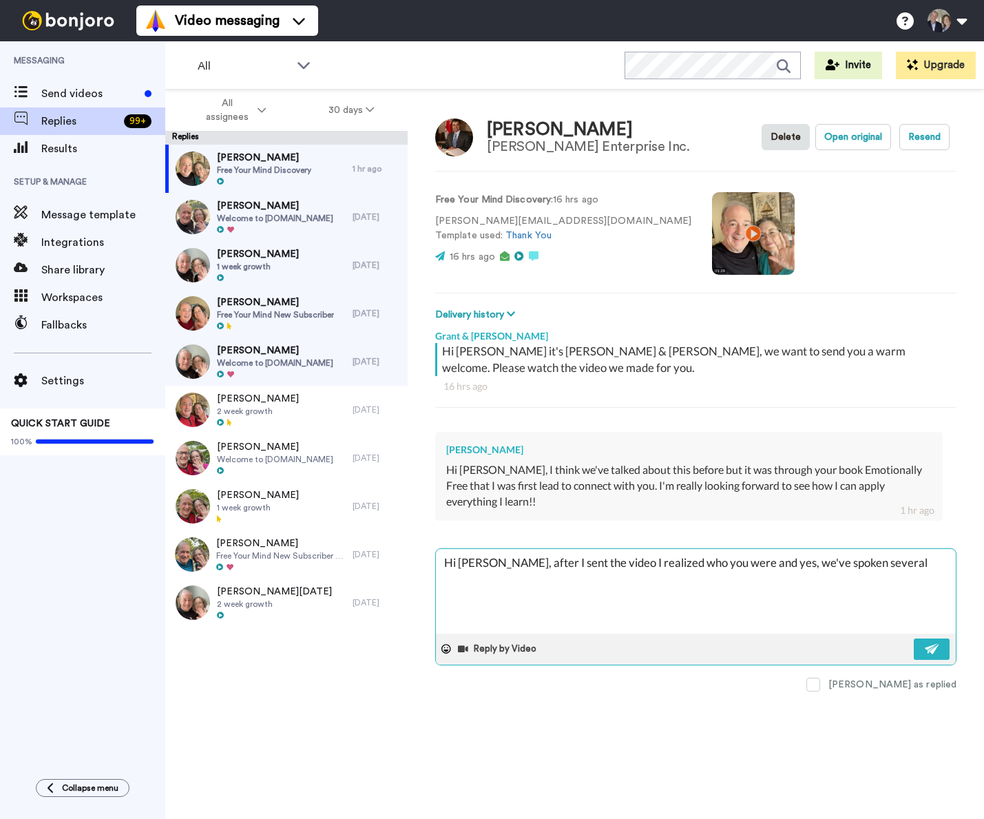
type textarea "x"
click at [926, 649] on img at bounding box center [932, 648] width 15 height 11
